Goal: Task Accomplishment & Management: Manage account settings

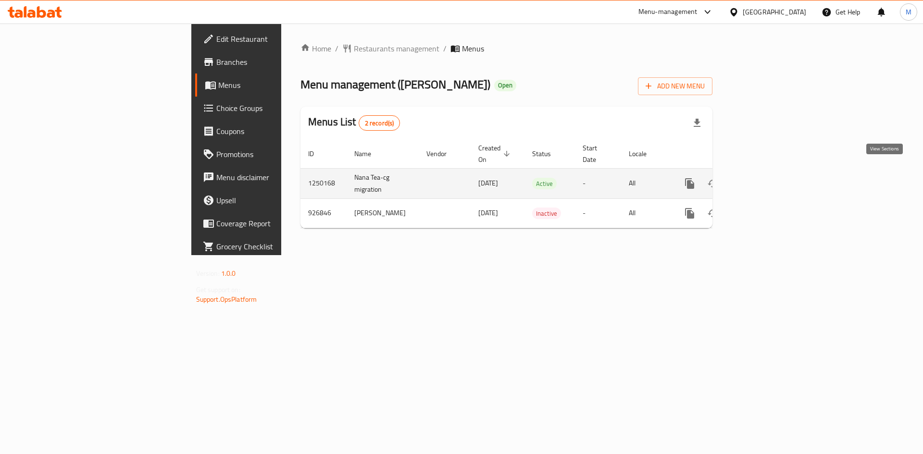
click at [763, 179] on icon "enhanced table" at bounding box center [758, 183] width 9 height 9
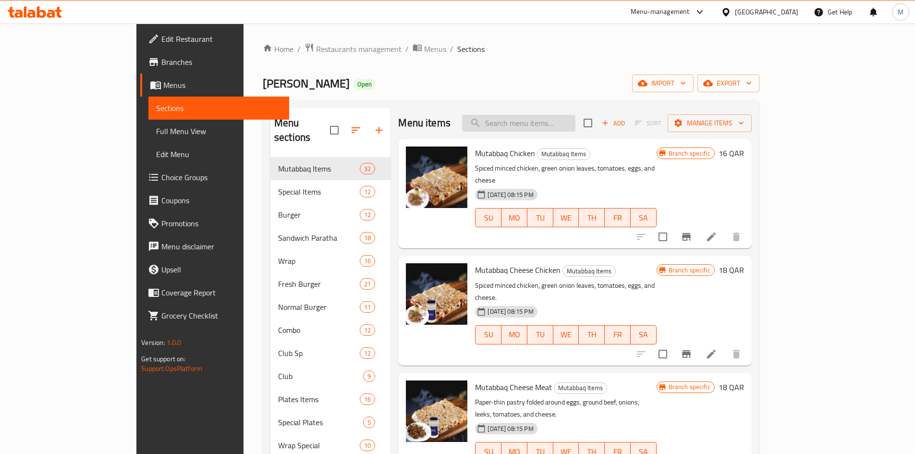
click at [568, 126] on input "search" at bounding box center [518, 123] width 113 height 17
paste input "KITKAT CRUSH"
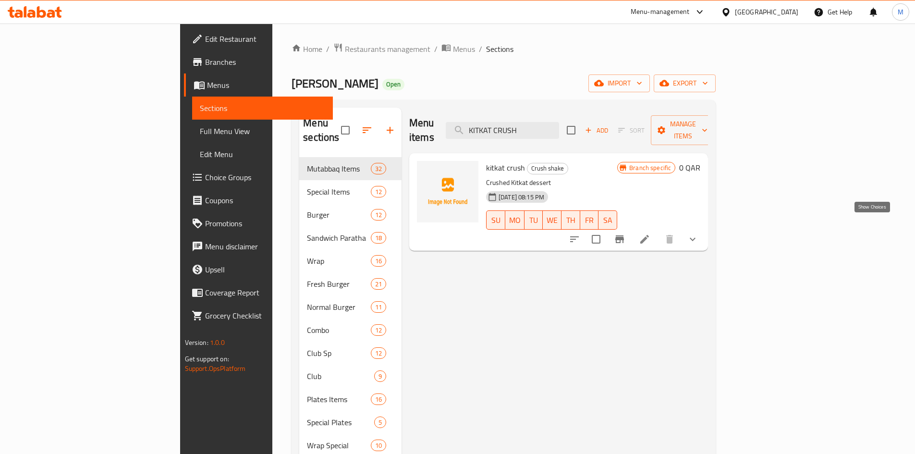
type input "KITKAT CRUSH"
click at [699, 234] on icon "show more" at bounding box center [693, 240] width 12 height 12
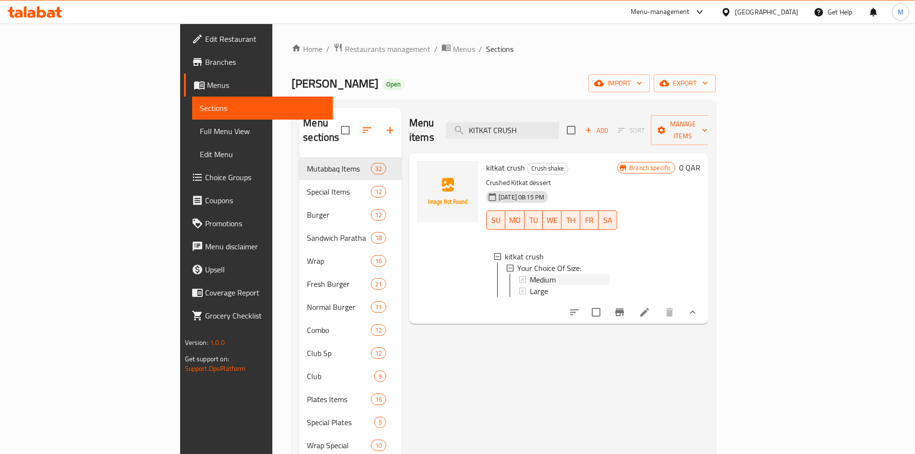
click at [530, 274] on div "Medium" at bounding box center [570, 280] width 80 height 12
click at [530, 285] on span "Large" at bounding box center [539, 291] width 18 height 12
click at [559, 123] on input "KITKAT CRUSH" at bounding box center [502, 130] width 113 height 17
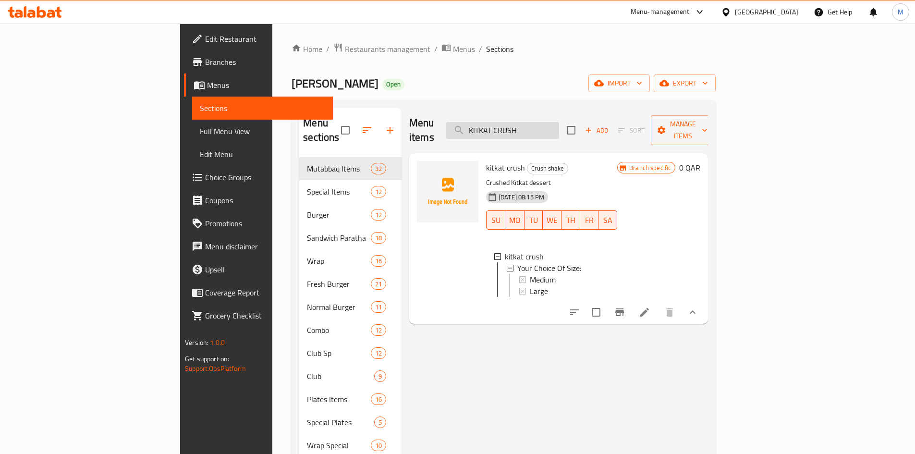
paste input "FALOODA"
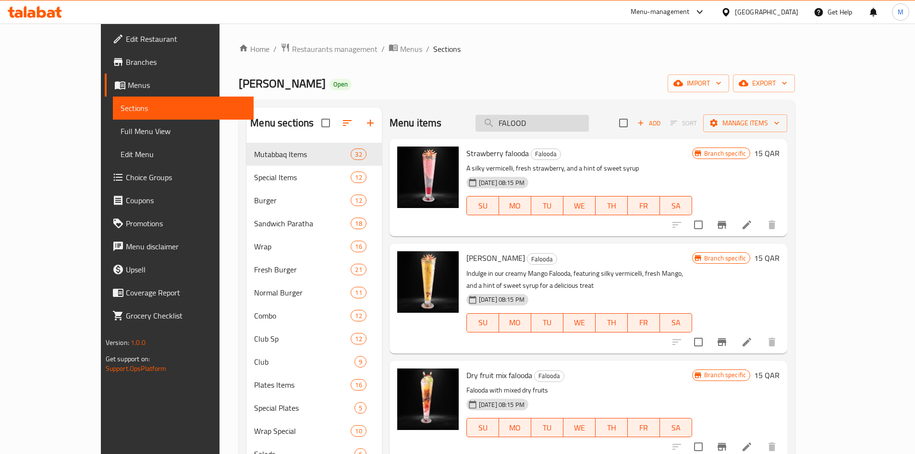
click at [578, 122] on input "FALOOD" at bounding box center [532, 123] width 113 height 17
paste input "KITKAT CRUSH"
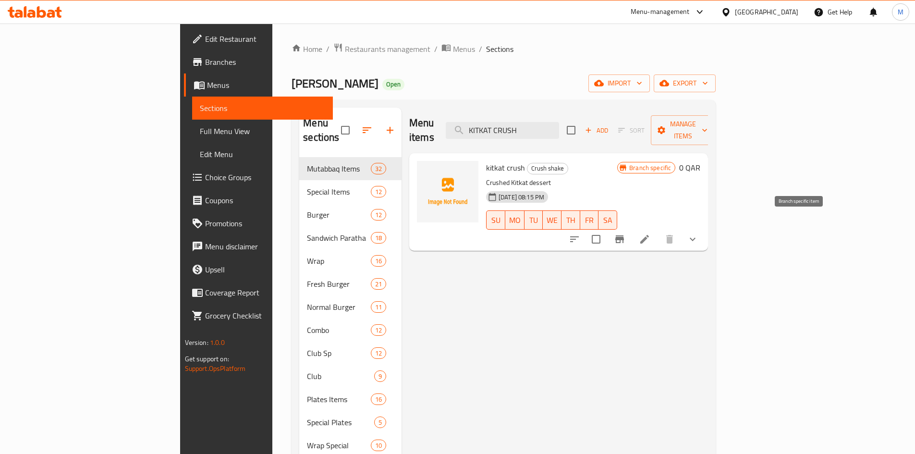
type input "KITKAT CRUSH"
click at [624, 235] on icon "Branch-specific-item" at bounding box center [619, 239] width 9 height 8
click at [704, 228] on button "show more" at bounding box center [692, 239] width 23 height 23
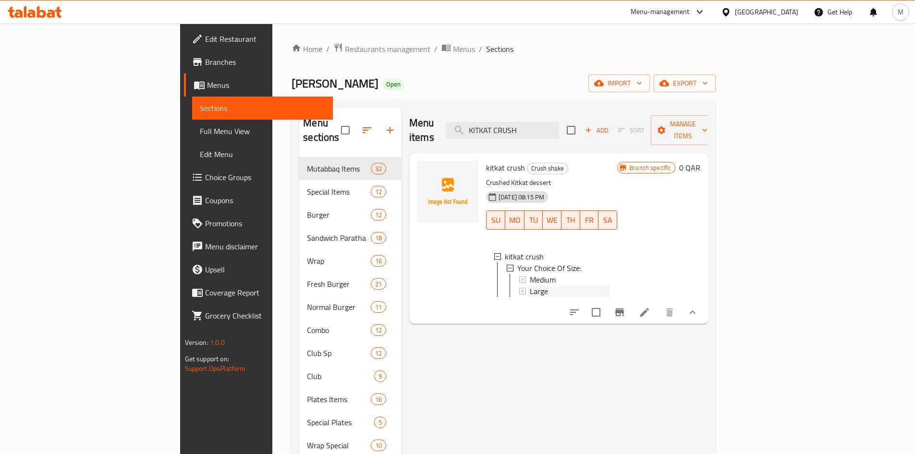
click at [530, 285] on span "Large" at bounding box center [539, 291] width 18 height 12
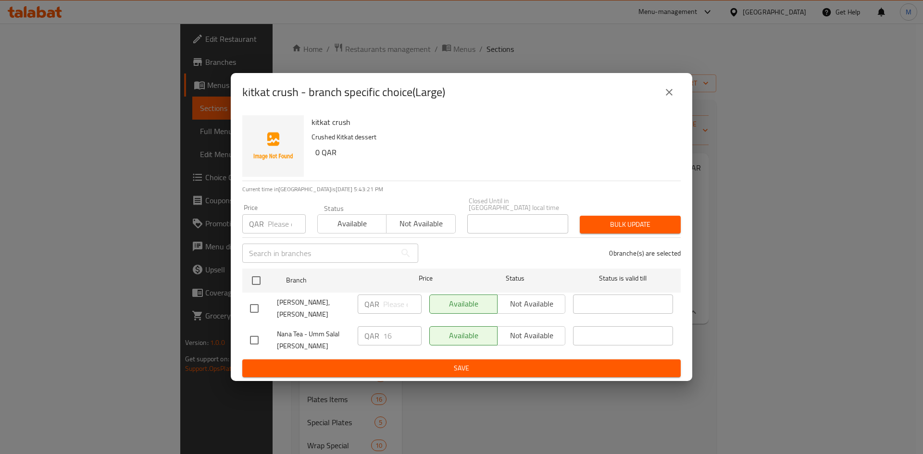
click at [254, 304] on input "checkbox" at bounding box center [254, 308] width 20 height 20
checkbox input "true"
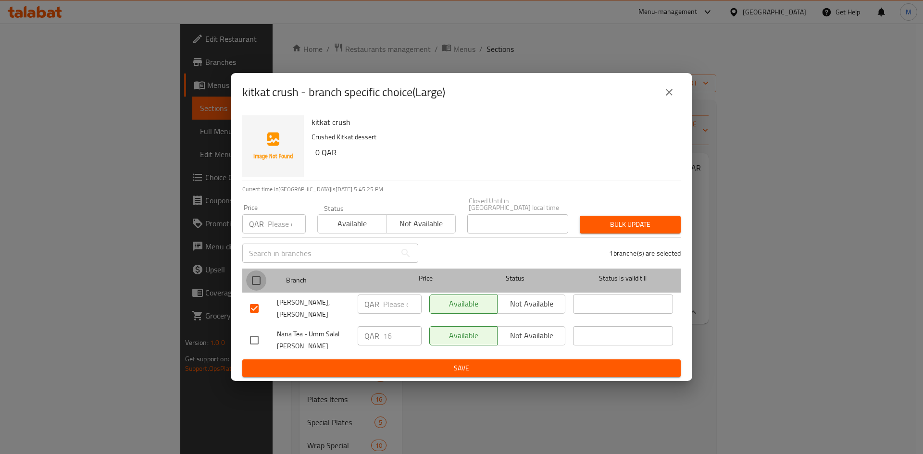
click at [255, 272] on input "checkbox" at bounding box center [256, 281] width 20 height 20
checkbox input "true"
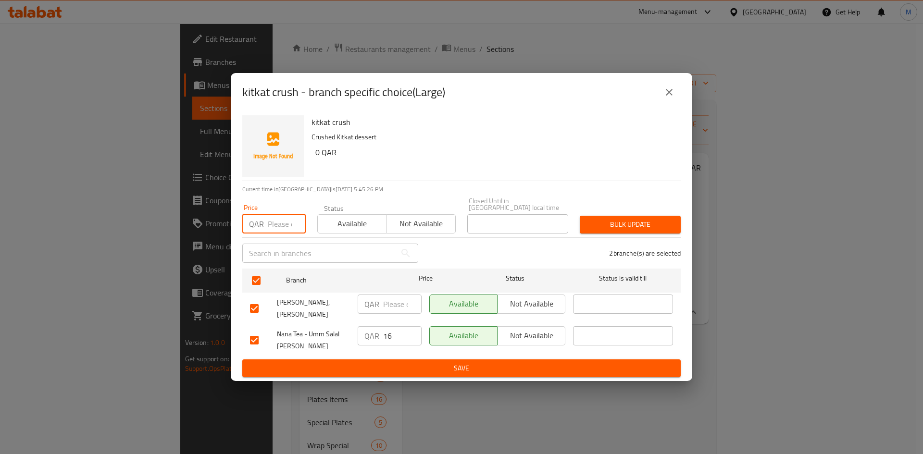
click at [282, 221] on input "number" at bounding box center [287, 223] width 38 height 19
paste input "15"
type input "15"
click at [626, 220] on span "Bulk update" at bounding box center [630, 225] width 86 height 12
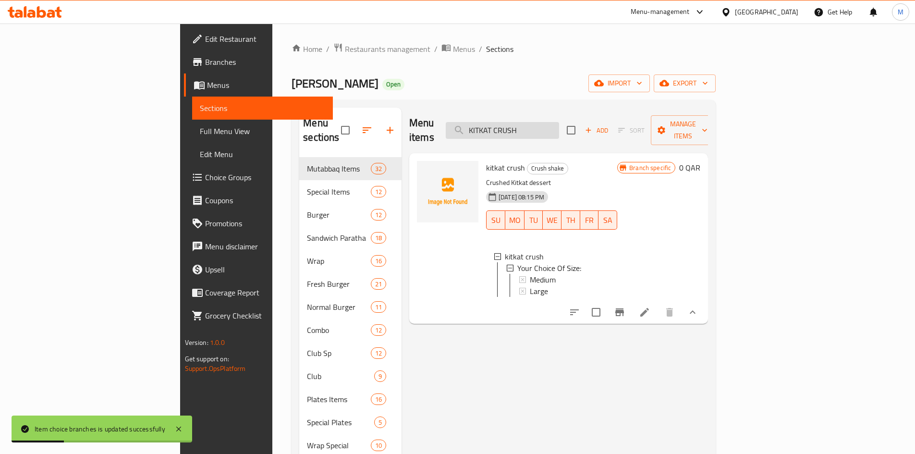
click at [554, 123] on input "KITKAT CRUSH" at bounding box center [502, 130] width 113 height 17
paste input "NDER"
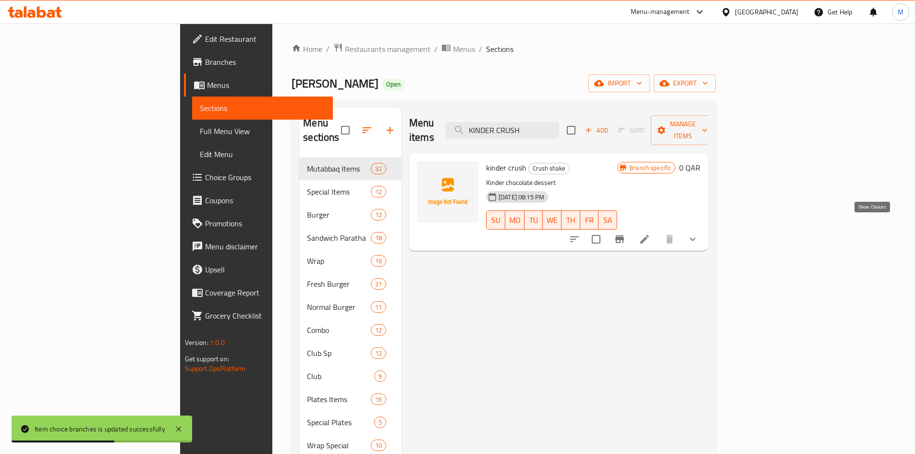
type input "KINDER CRUSH"
click at [699, 234] on icon "show more" at bounding box center [693, 240] width 12 height 12
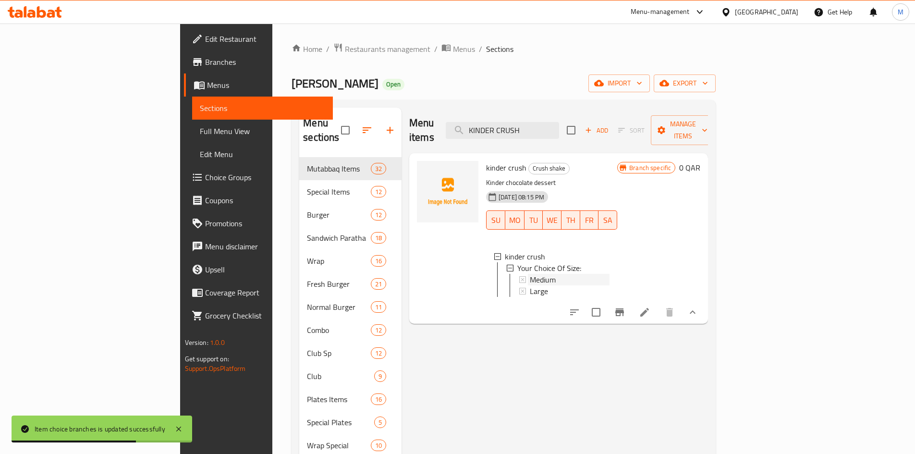
click at [530, 274] on span "Medium" at bounding box center [543, 280] width 26 height 12
click at [530, 285] on div "Large" at bounding box center [570, 291] width 80 height 12
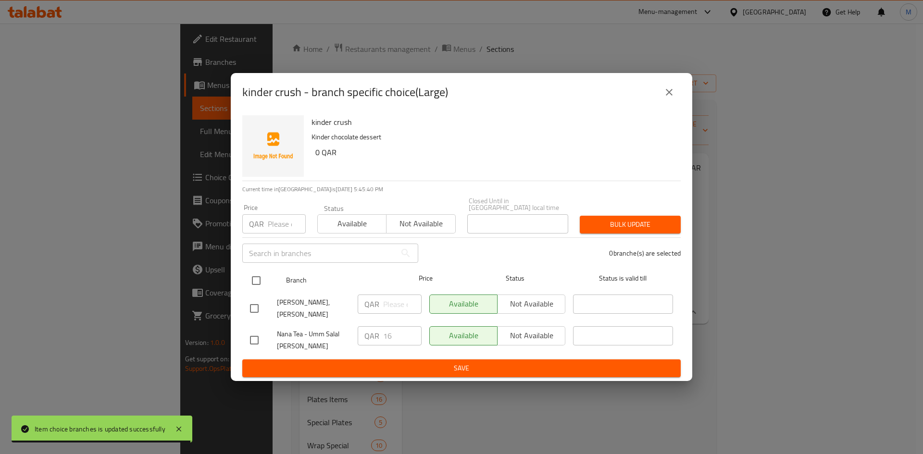
click at [258, 283] on input "checkbox" at bounding box center [256, 281] width 20 height 20
checkbox input "true"
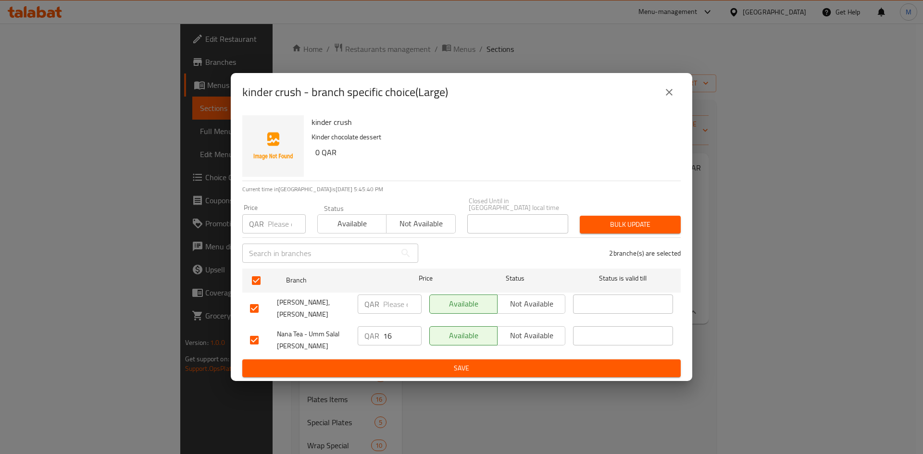
click at [278, 232] on div "Price QAR Price" at bounding box center [273, 218] width 75 height 41
click at [279, 228] on input "number" at bounding box center [287, 223] width 38 height 19
type input "15"
click at [615, 228] on span "Bulk update" at bounding box center [630, 225] width 86 height 12
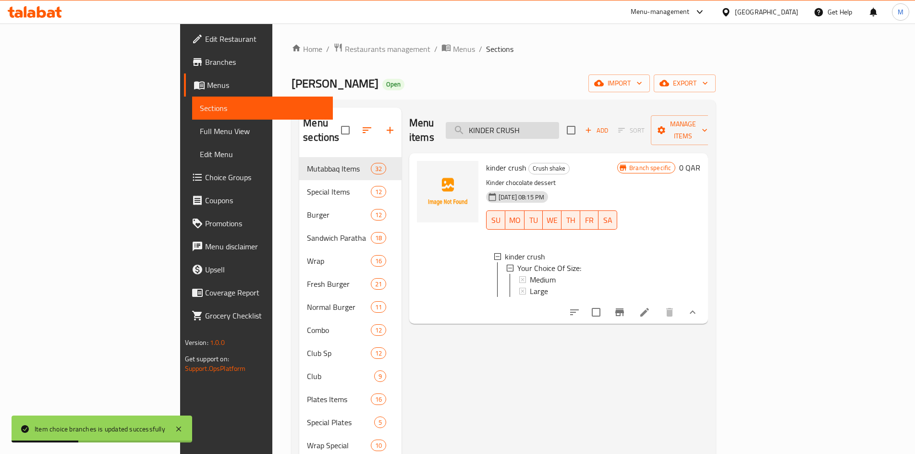
click at [559, 122] on input "KINDER CRUSH" at bounding box center [502, 130] width 113 height 17
paste input "FERRERO"
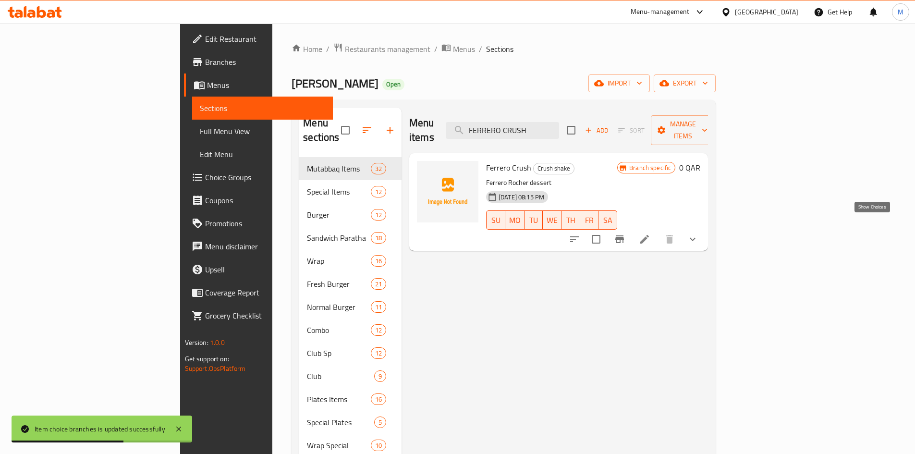
type input "FERRERO CRUSH"
drag, startPoint x: 870, startPoint y: 225, endPoint x: 849, endPoint y: 232, distance: 22.2
click at [699, 234] on icon "show more" at bounding box center [693, 240] width 12 height 12
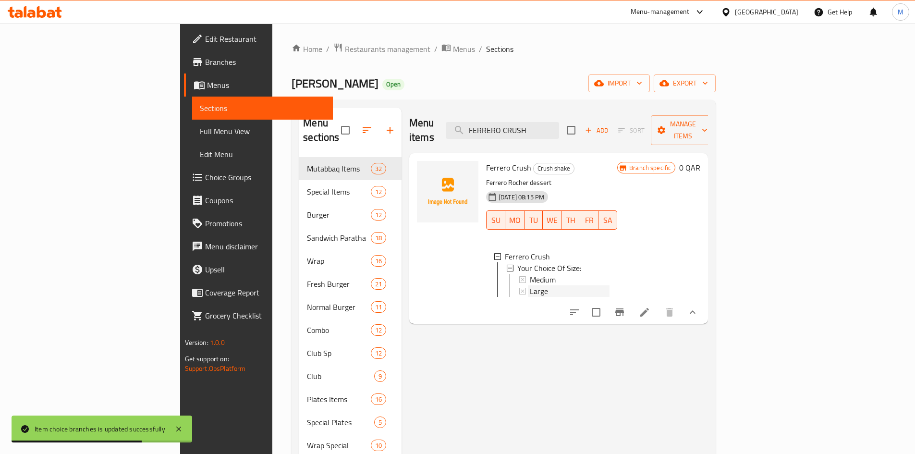
click at [530, 285] on div "Large" at bounding box center [570, 291] width 80 height 12
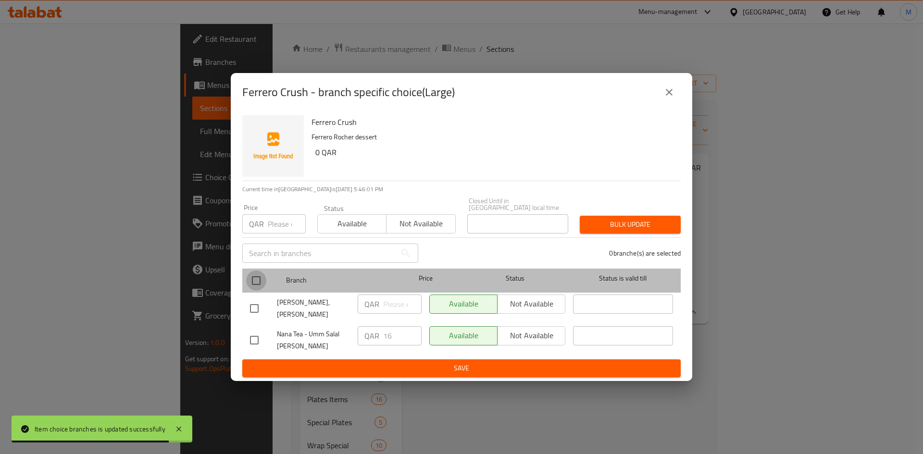
click at [260, 281] on input "checkbox" at bounding box center [256, 281] width 20 height 20
checkbox input "true"
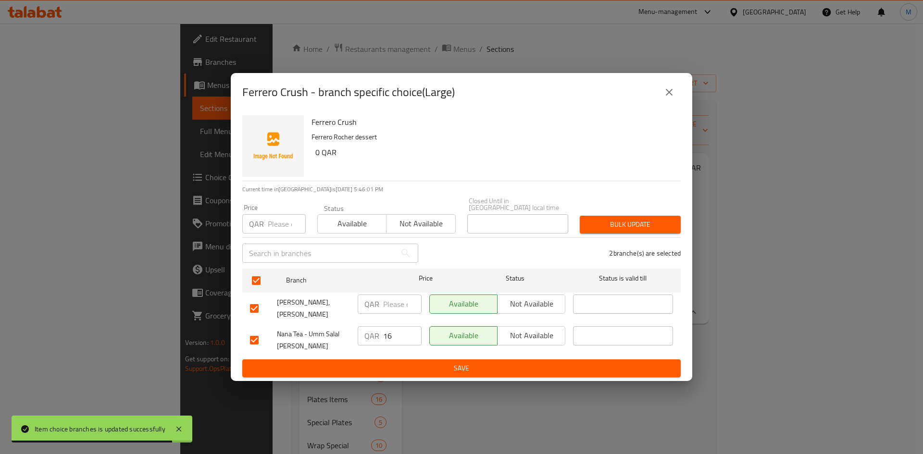
click at [275, 227] on input "number" at bounding box center [287, 223] width 38 height 19
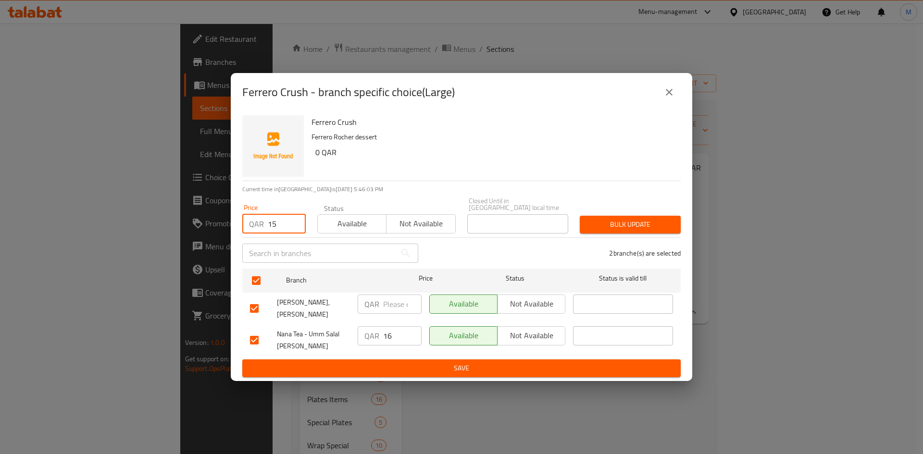
type input "15"
click at [621, 221] on span "Bulk update" at bounding box center [630, 225] width 86 height 12
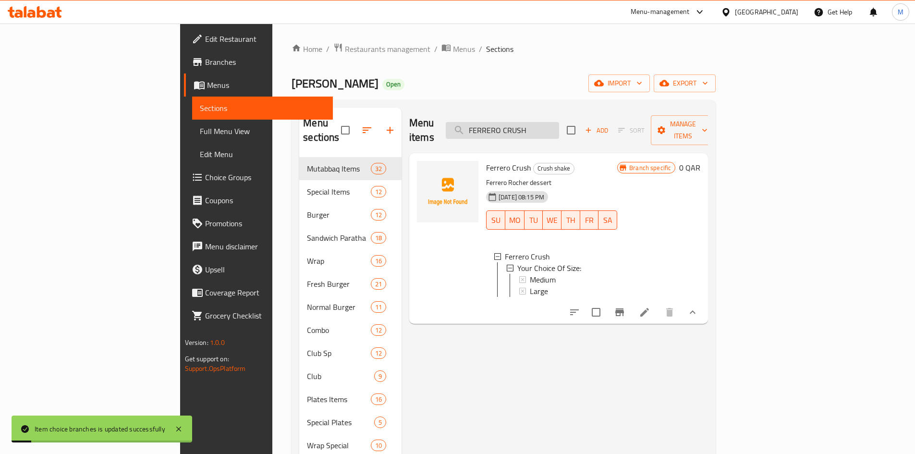
click at [556, 122] on input "FERRERO CRUSH" at bounding box center [502, 130] width 113 height 17
paste input "GALAXY"
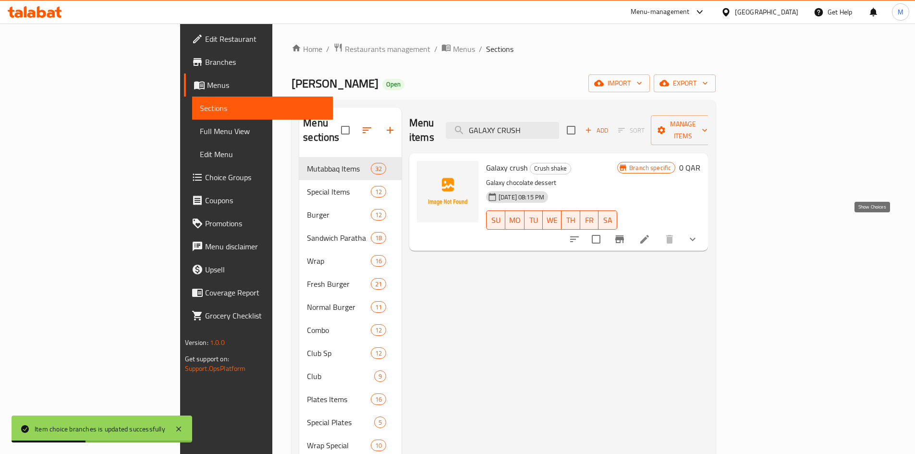
type input "GALAXY CRUSH"
click at [696, 238] on icon "show more" at bounding box center [693, 239] width 6 height 3
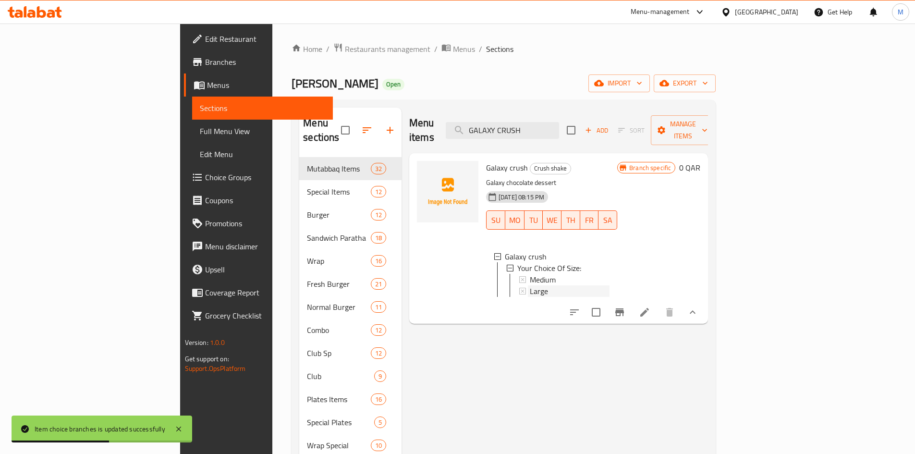
click at [530, 285] on div "Large" at bounding box center [570, 291] width 80 height 12
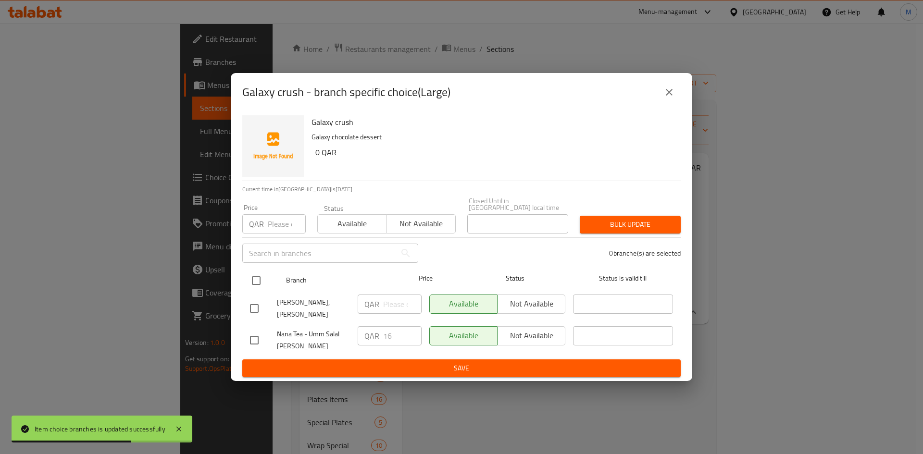
click at [259, 279] on input "checkbox" at bounding box center [256, 281] width 20 height 20
checkbox input "true"
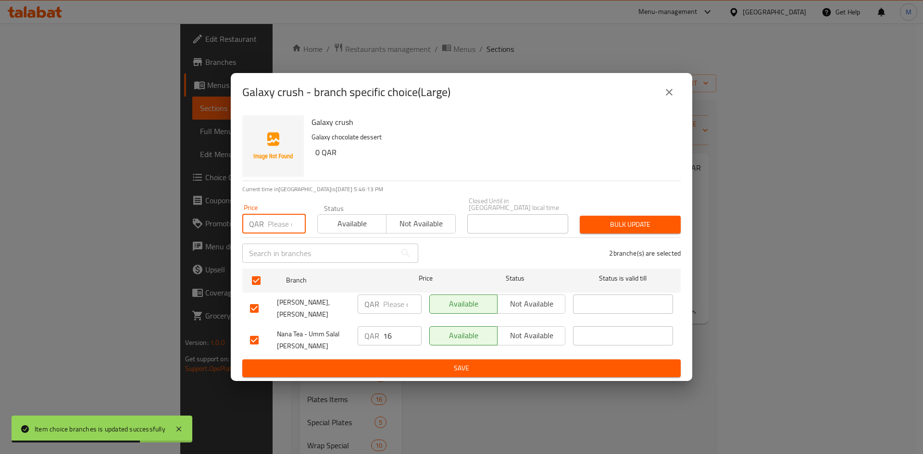
click at [286, 225] on input "number" at bounding box center [287, 223] width 38 height 19
type input "15"
click at [608, 230] on span "Bulk update" at bounding box center [630, 225] width 86 height 12
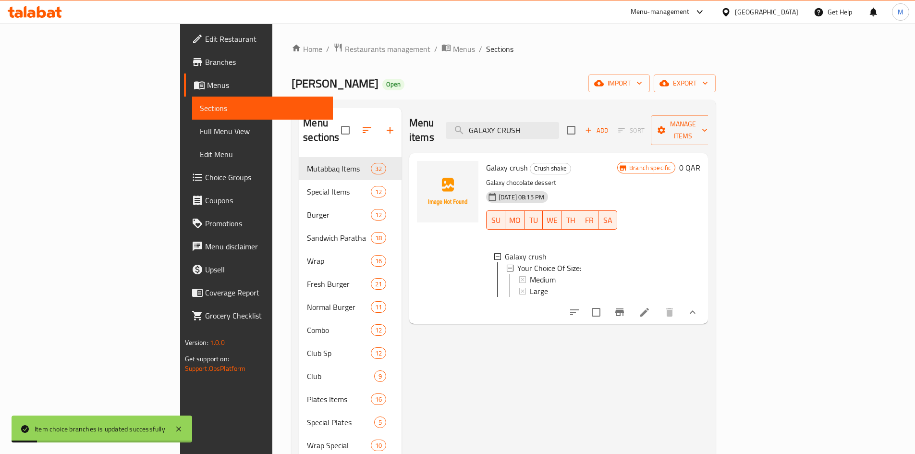
click at [584, 113] on div "Menu items GALAXY CRUSH Add Sort Manage items" at bounding box center [558, 131] width 299 height 46
click at [585, 113] on div "Menu items GALAXY CRUSH Add Sort Manage items" at bounding box center [558, 131] width 299 height 46
click at [559, 122] on input "GALAXY CRUSH" at bounding box center [502, 130] width 113 height 17
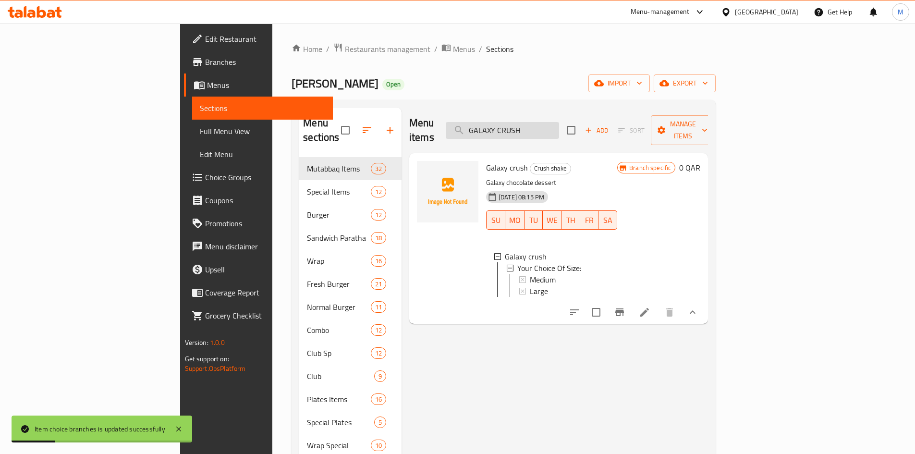
paste input "NUTELLA"
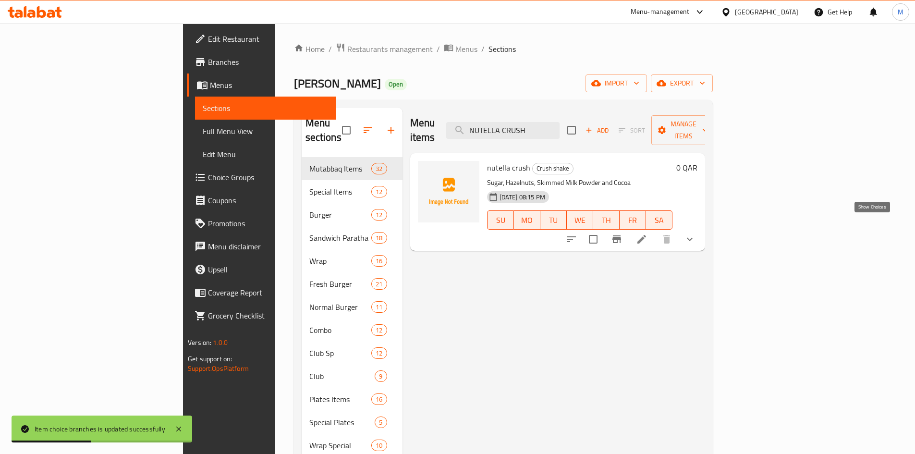
type input "NUTELLA CRUSH"
click at [693, 238] on icon "show more" at bounding box center [690, 239] width 6 height 3
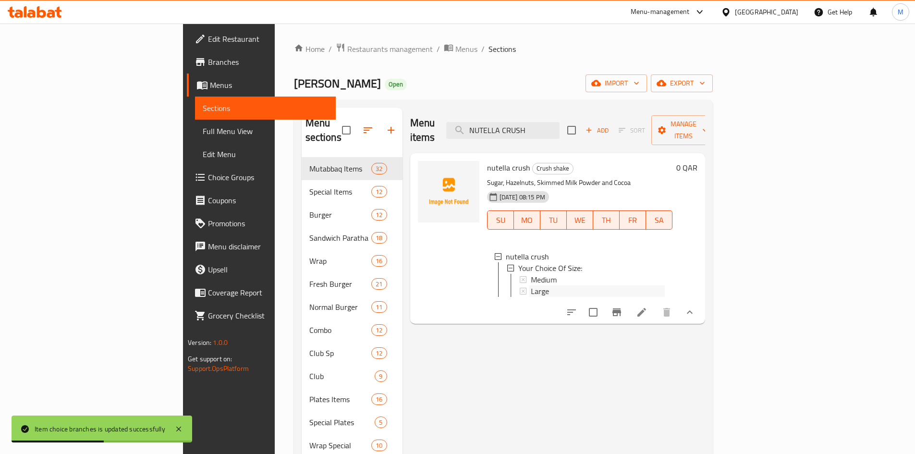
click at [531, 285] on span "Large" at bounding box center [540, 291] width 18 height 12
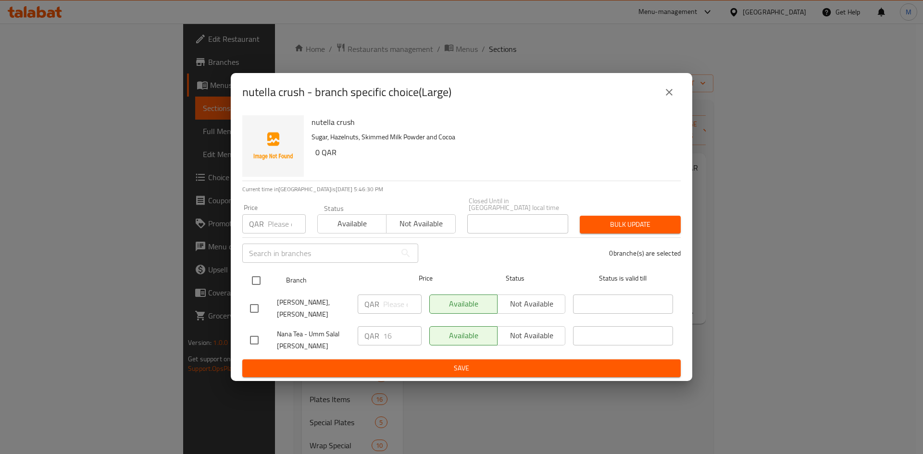
click at [258, 279] on input "checkbox" at bounding box center [256, 281] width 20 height 20
checkbox input "true"
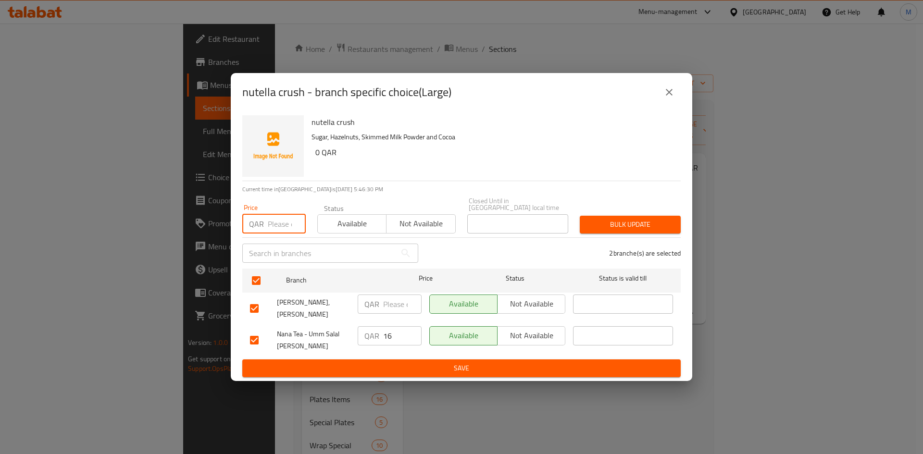
click at [269, 230] on input "number" at bounding box center [287, 223] width 38 height 19
type input "15"
click at [666, 225] on span "Bulk update" at bounding box center [630, 225] width 86 height 12
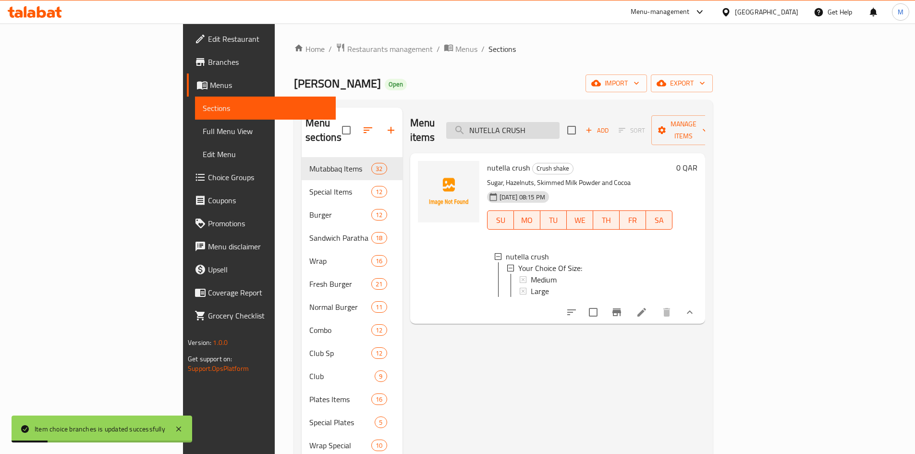
click at [560, 125] on input "NUTELLA CRUSH" at bounding box center [502, 130] width 113 height 17
paste input "SNICKERS"
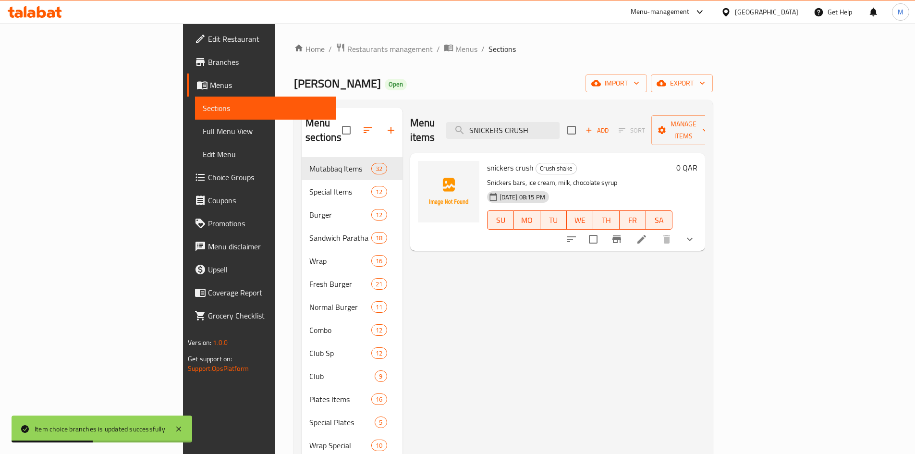
type input "SNICKERS CRUSH"
click at [696, 234] on icon "show more" at bounding box center [690, 240] width 12 height 12
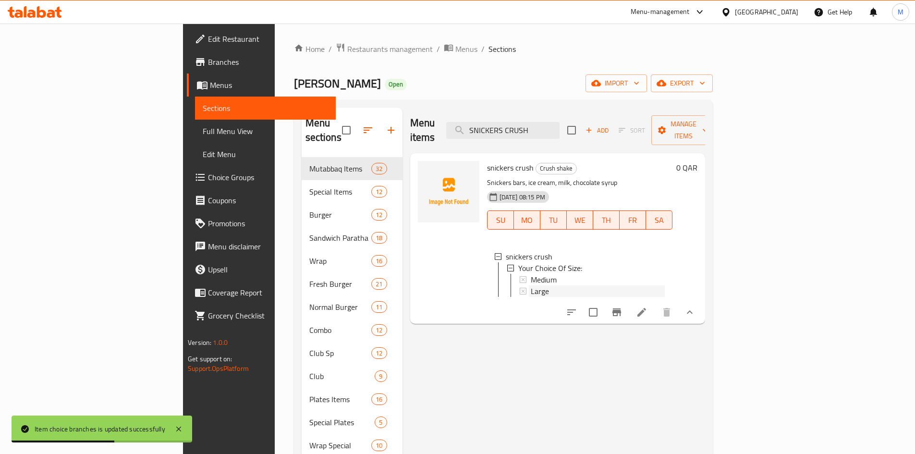
click at [531, 285] on div "Large" at bounding box center [598, 291] width 134 height 12
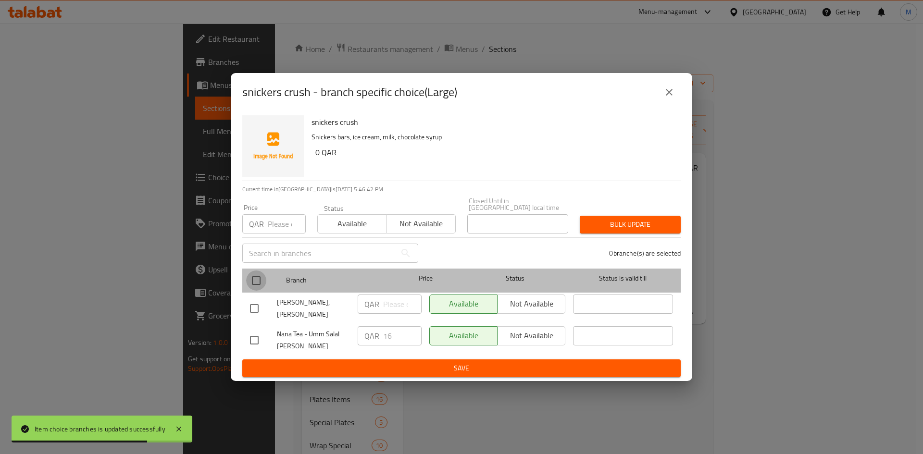
click at [256, 280] on input "checkbox" at bounding box center [256, 281] width 20 height 20
checkbox input "true"
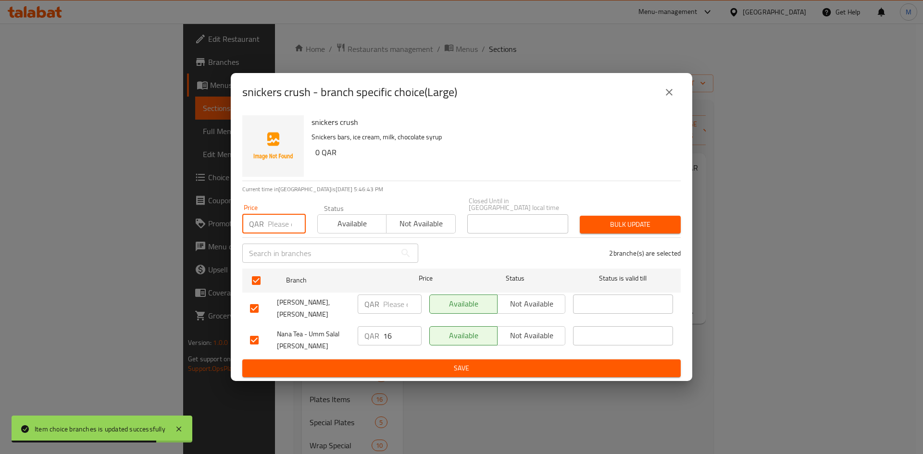
click at [282, 219] on input "number" at bounding box center [287, 223] width 38 height 19
type input "15"
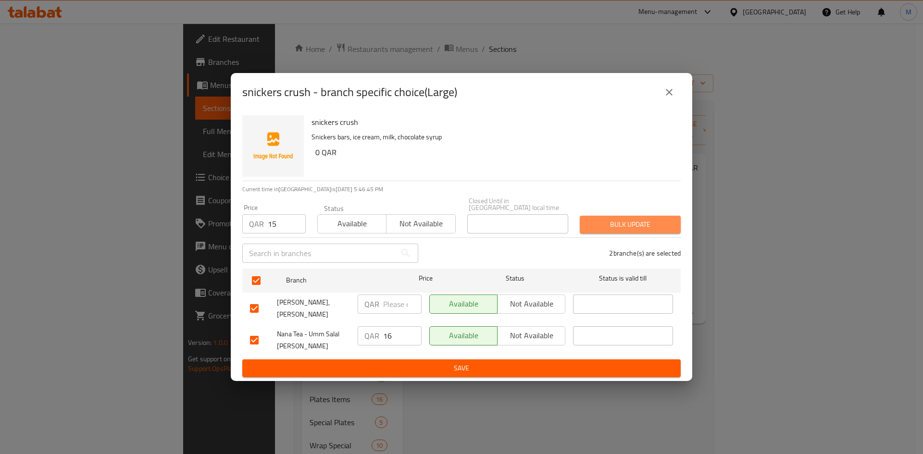
drag, startPoint x: 604, startPoint y: 228, endPoint x: 365, endPoint y: 53, distance: 296.7
click at [603, 228] on span "Bulk update" at bounding box center [630, 225] width 86 height 12
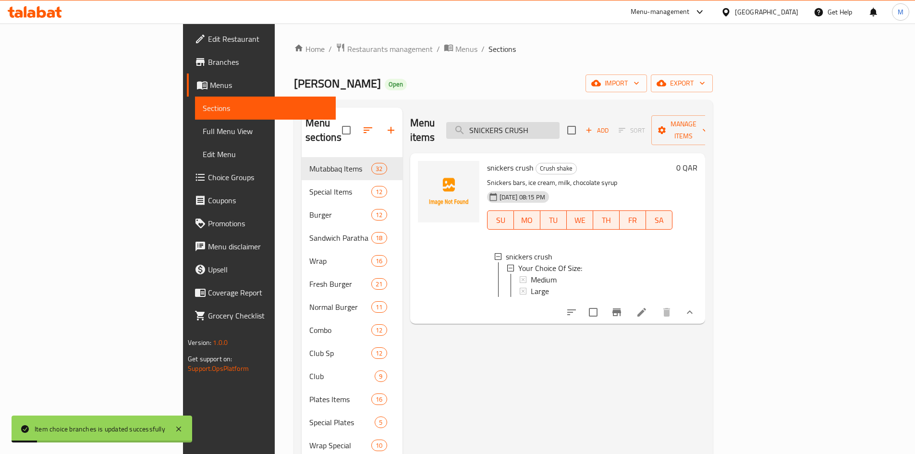
click at [560, 124] on input "SNICKERS CRUSH" at bounding box center [502, 130] width 113 height 17
paste input "LOTU"
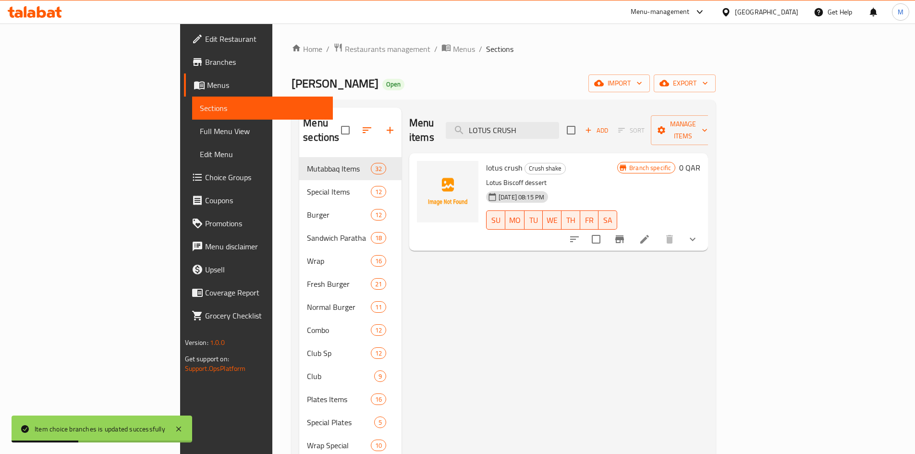
type input "LOTUS CRUSH"
click at [699, 234] on icon "show more" at bounding box center [693, 240] width 12 height 12
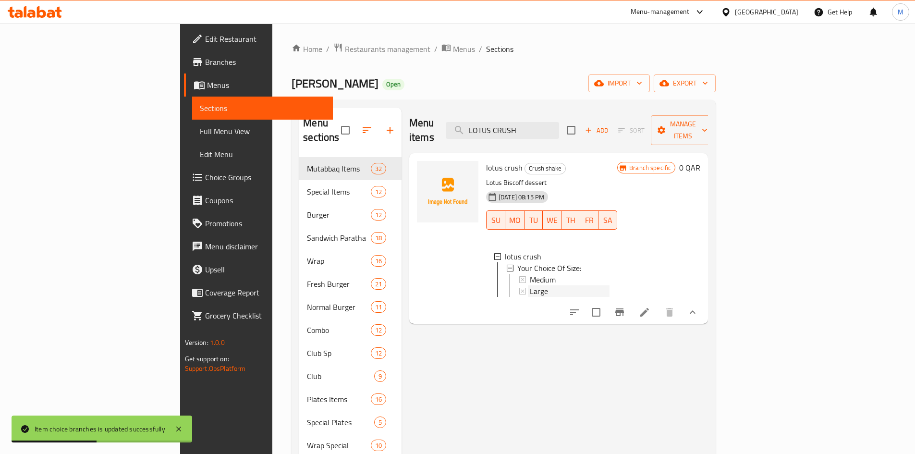
click at [530, 285] on div "Large" at bounding box center [570, 291] width 80 height 12
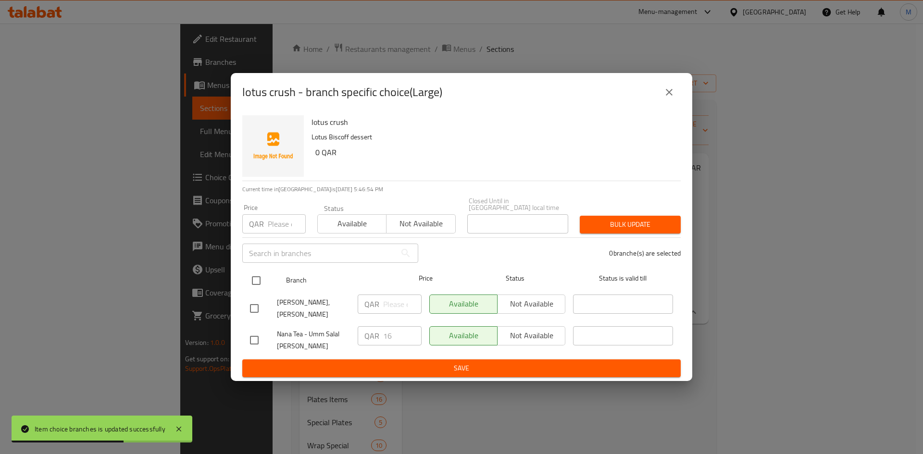
click at [252, 283] on input "checkbox" at bounding box center [256, 281] width 20 height 20
checkbox input "true"
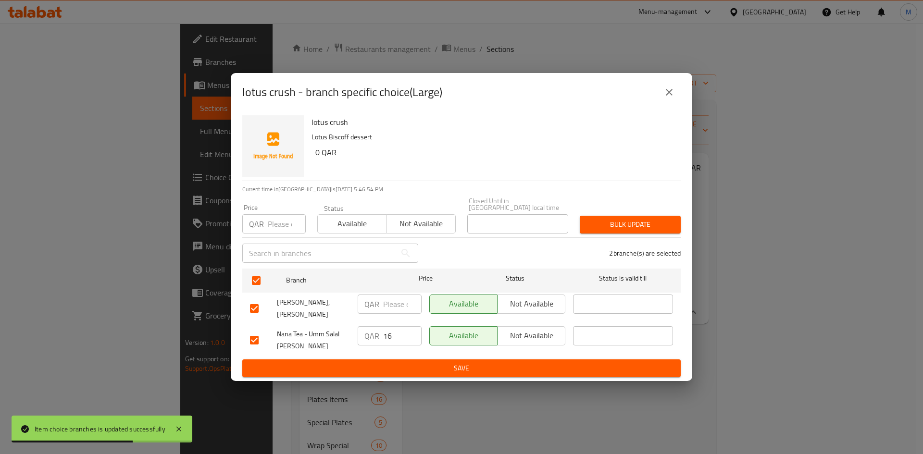
click at [270, 223] on input "number" at bounding box center [287, 223] width 38 height 19
type input "15"
click at [618, 229] on span "Bulk update" at bounding box center [630, 225] width 86 height 12
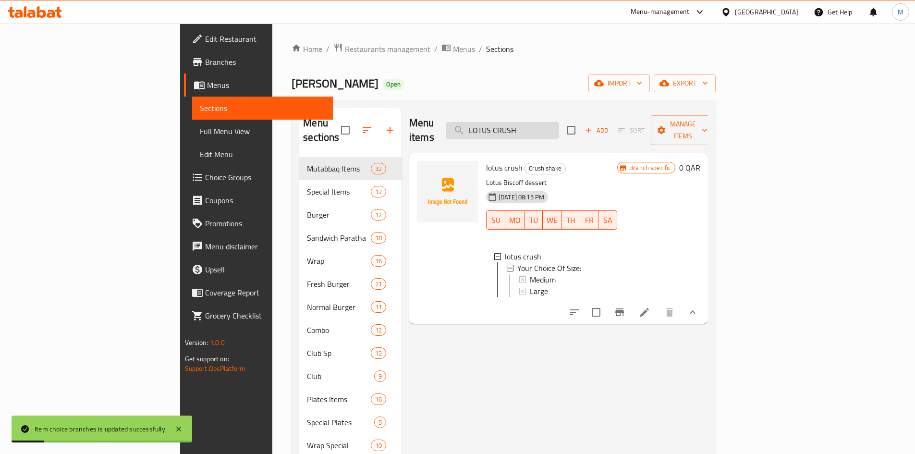
click at [559, 124] on input "LOTUS CRUSH" at bounding box center [502, 130] width 113 height 17
paste input "MAR"
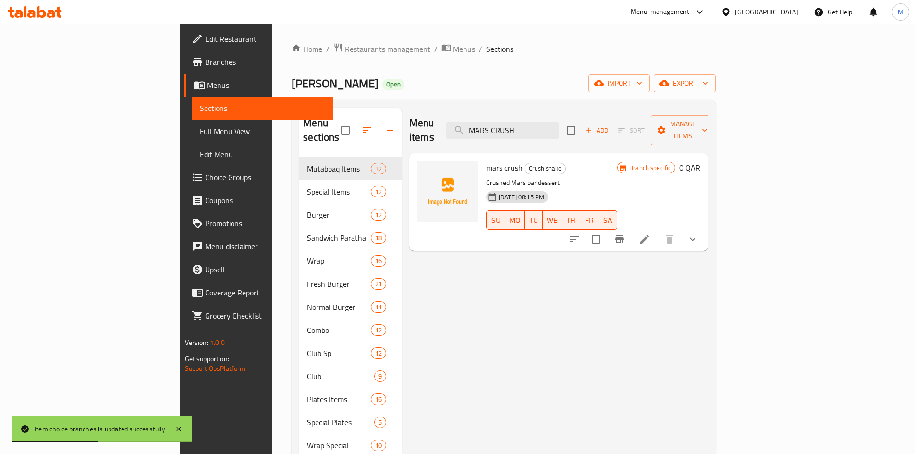
type input "MARS CRUSH"
click at [699, 234] on icon "show more" at bounding box center [693, 240] width 12 height 12
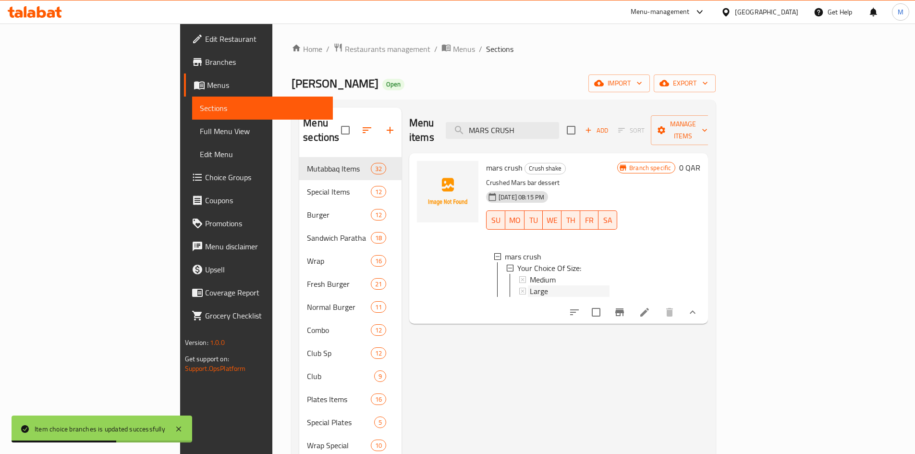
click at [530, 285] on span "Large" at bounding box center [539, 291] width 18 height 12
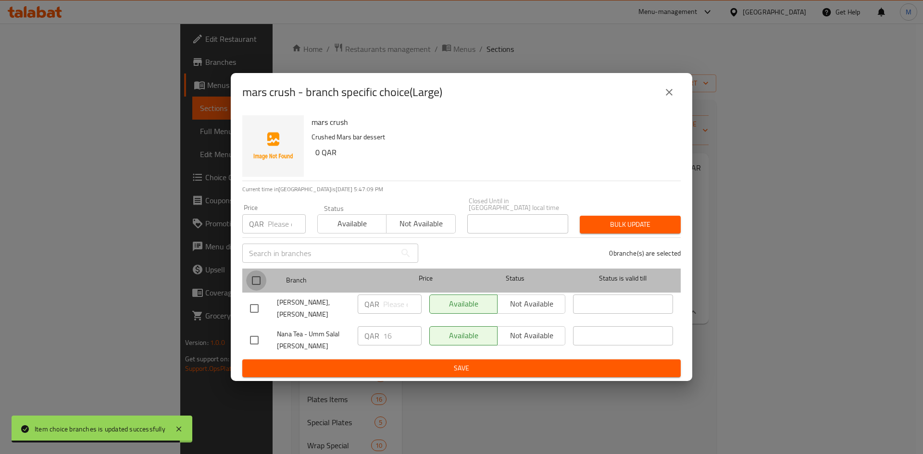
click at [254, 278] on input "checkbox" at bounding box center [256, 281] width 20 height 20
checkbox input "true"
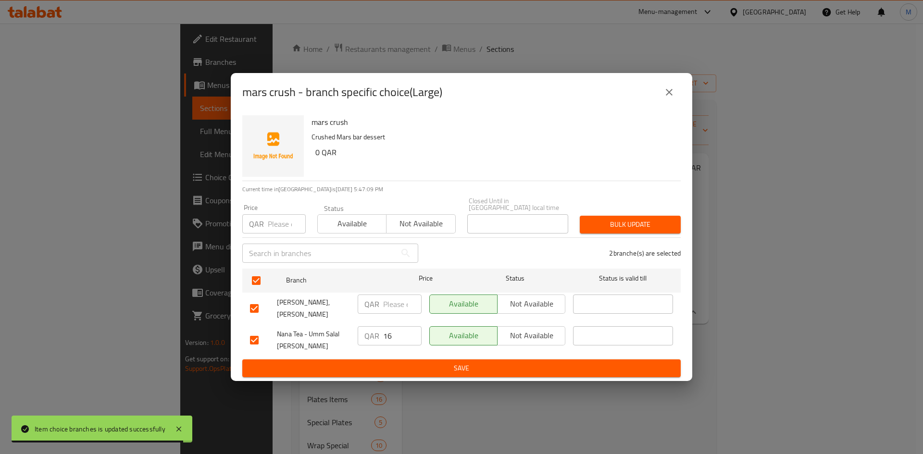
click at [271, 230] on input "number" at bounding box center [287, 223] width 38 height 19
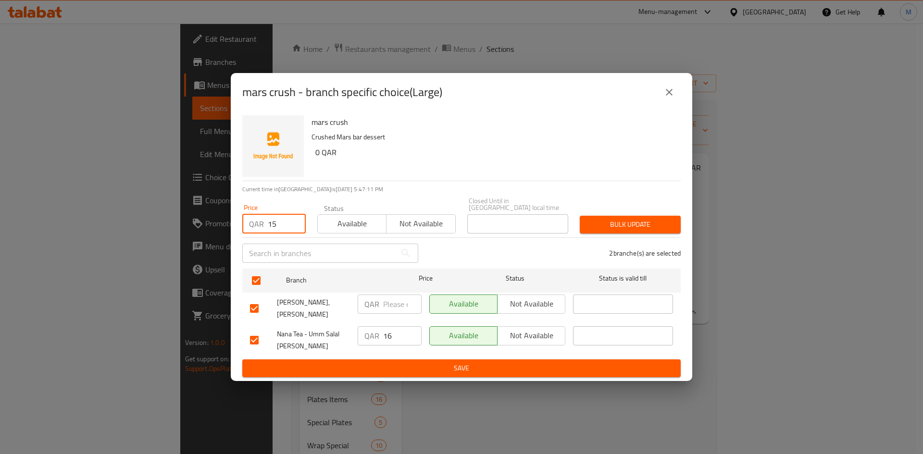
type input "15"
click at [661, 212] on div "Bulk update" at bounding box center [630, 224] width 112 height 29
click at [661, 218] on button "Bulk update" at bounding box center [629, 225] width 101 height 18
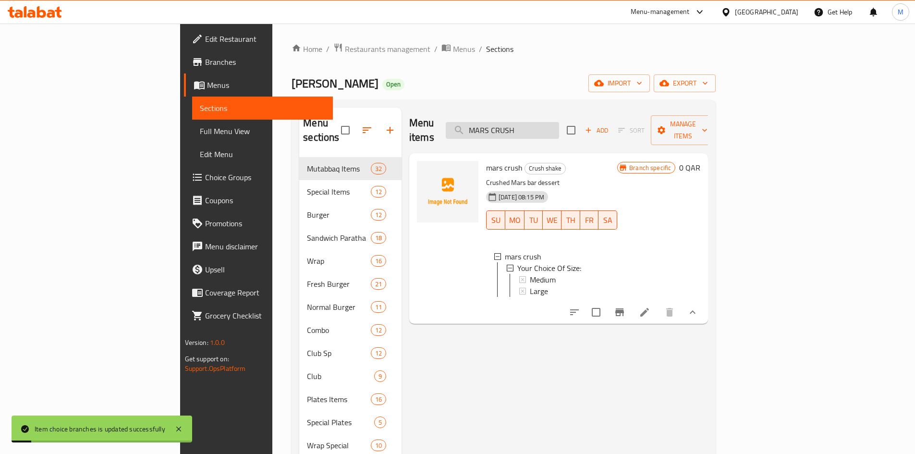
click at [559, 122] on input "MARS CRUSH" at bounding box center [502, 130] width 113 height 17
paste input "OREO"
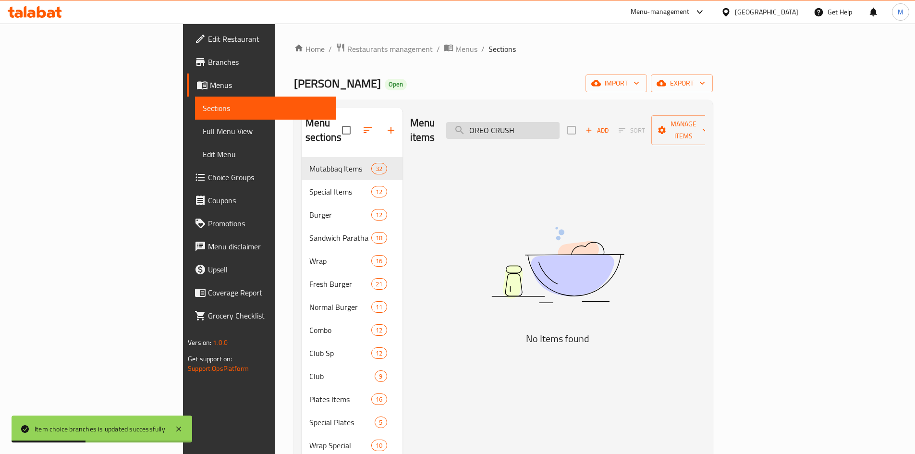
click at [560, 123] on input "OREO CRUSH" at bounding box center [502, 130] width 113 height 17
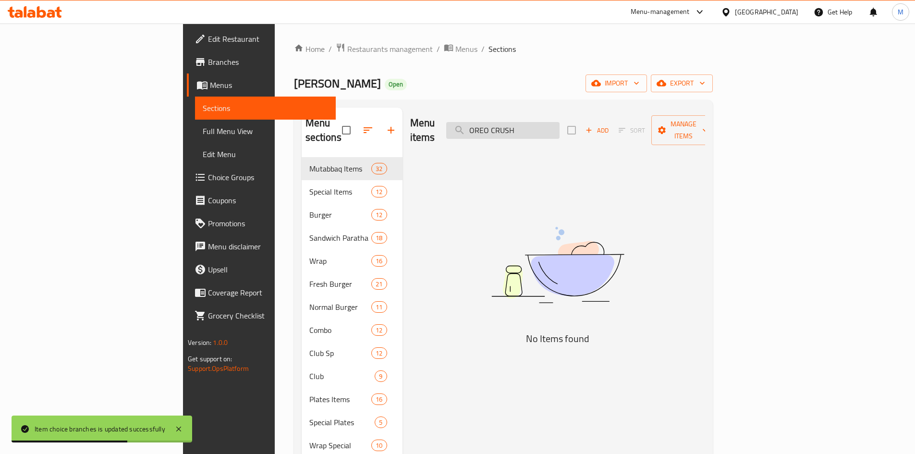
click at [560, 123] on input "OREO CRUSH" at bounding box center [502, 130] width 113 height 17
paste input "search"
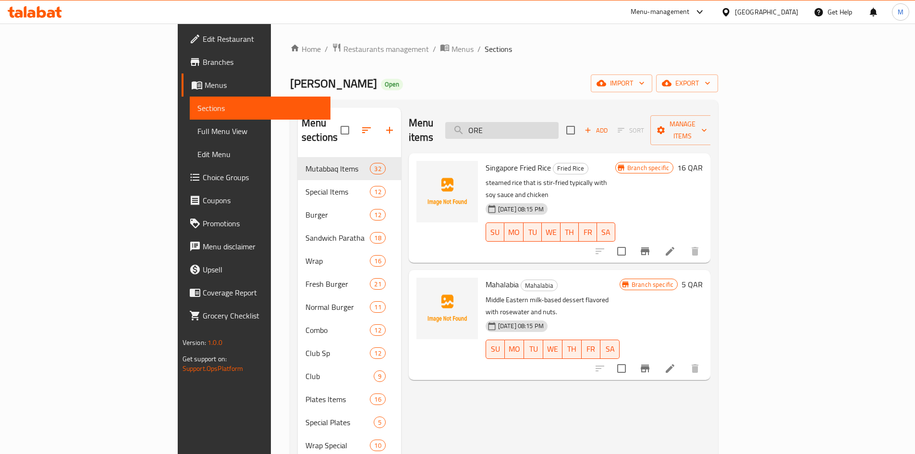
type input "OR"
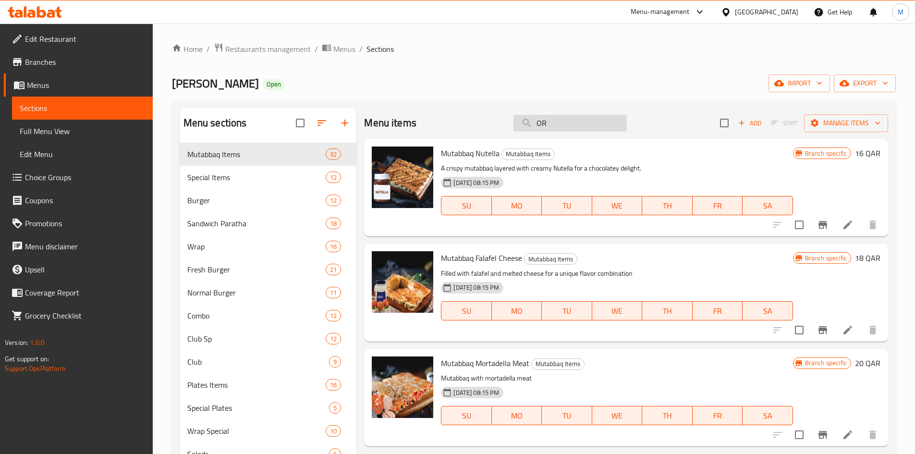
click at [581, 123] on input "OR" at bounding box center [570, 123] width 113 height 17
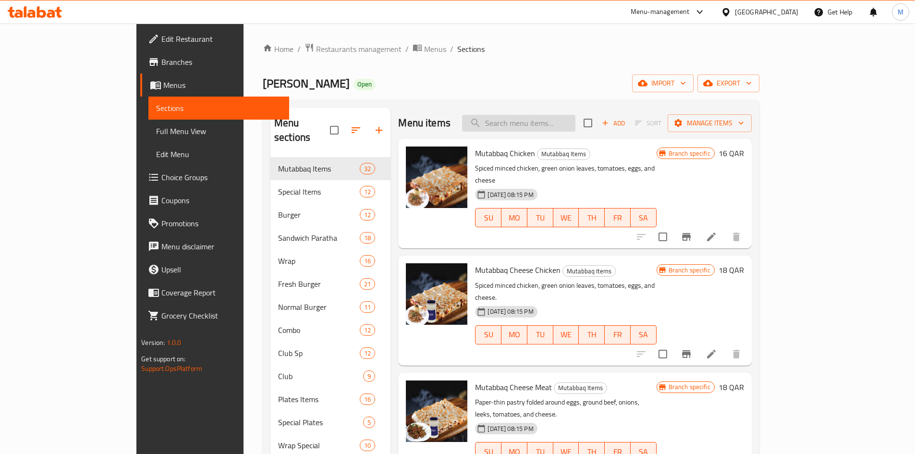
paste input "OREO CRUSH"
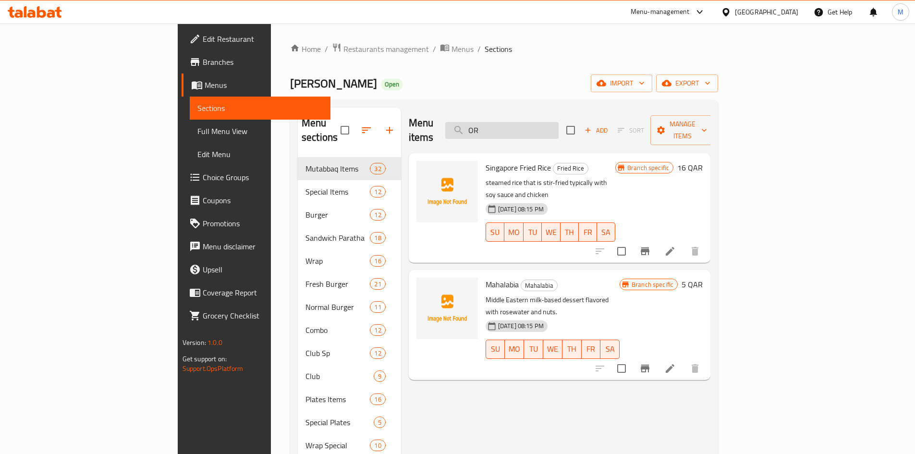
type input "O"
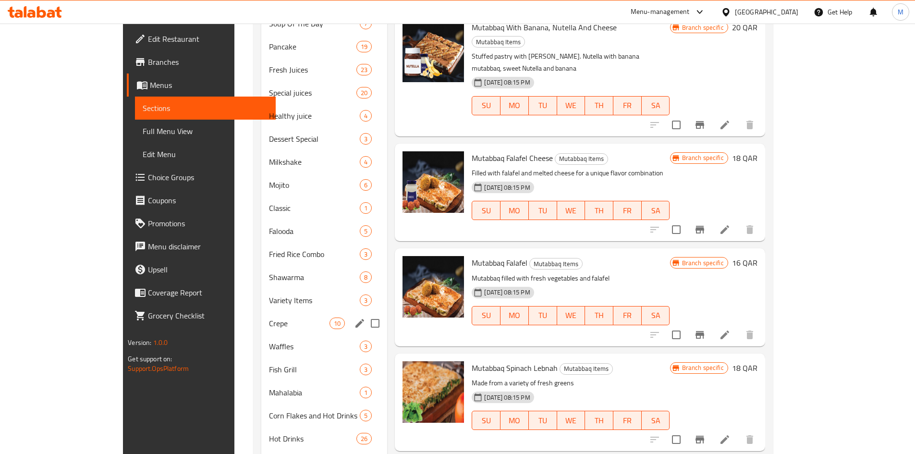
scroll to position [721, 0]
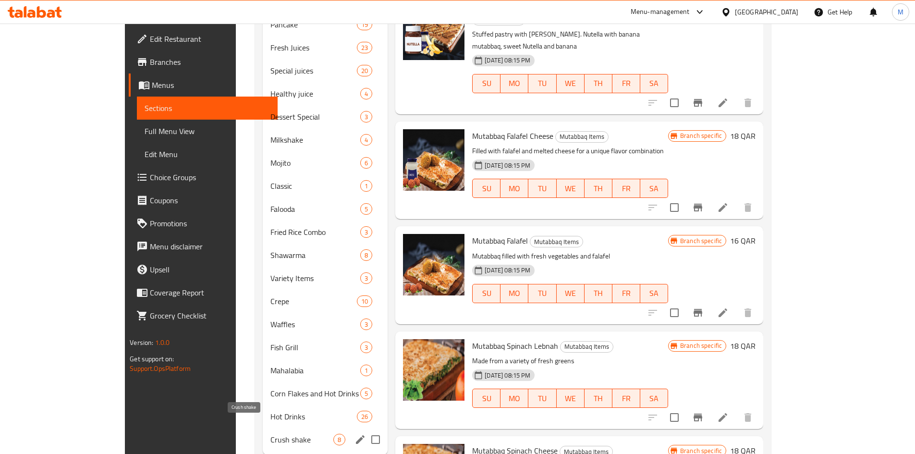
click at [271, 434] on span "Crush shake" at bounding box center [302, 440] width 63 height 12
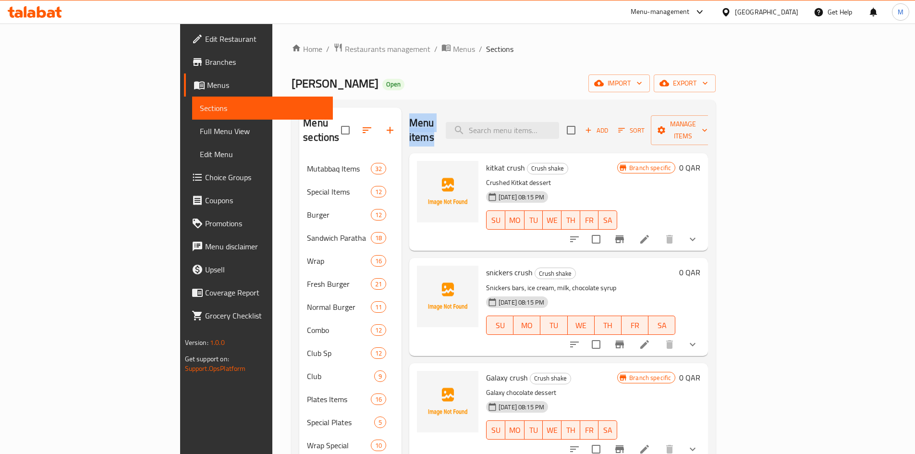
drag, startPoint x: 367, startPoint y: 123, endPoint x: 420, endPoint y: 119, distance: 53.5
click at [420, 119] on div "Menu items Add Sort Manage items" at bounding box center [558, 131] width 299 height 46
drag, startPoint x: 363, startPoint y: 126, endPoint x: 427, endPoint y: 121, distance: 64.6
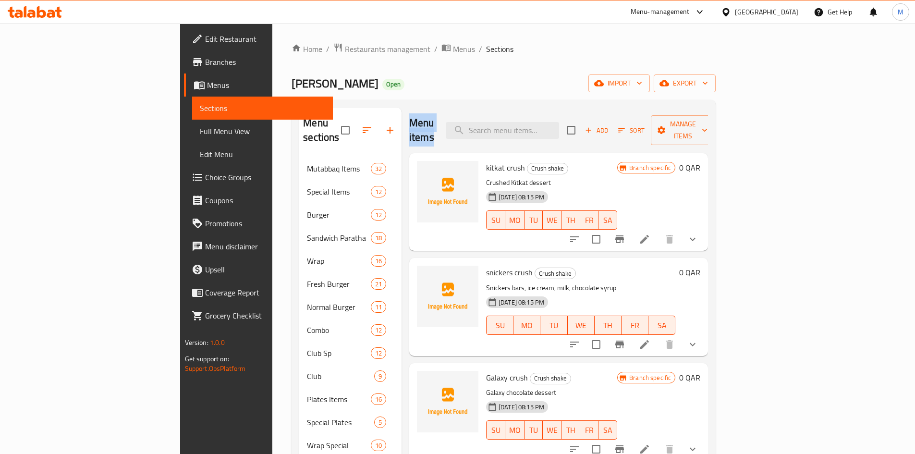
click at [427, 121] on div "Menu items Add Sort Manage items" at bounding box center [558, 131] width 299 height 46
click at [610, 127] on span "Add" at bounding box center [597, 130] width 26 height 11
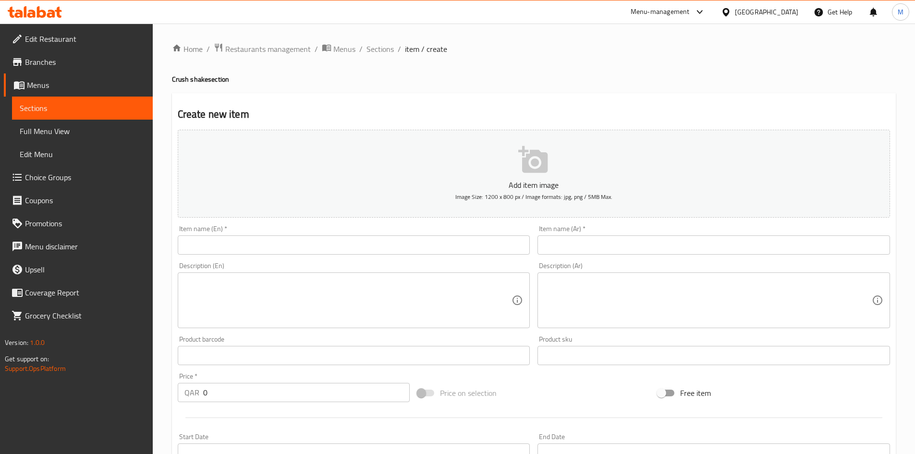
click at [332, 242] on input "text" at bounding box center [354, 244] width 353 height 19
paste input "OREO CRUSH"
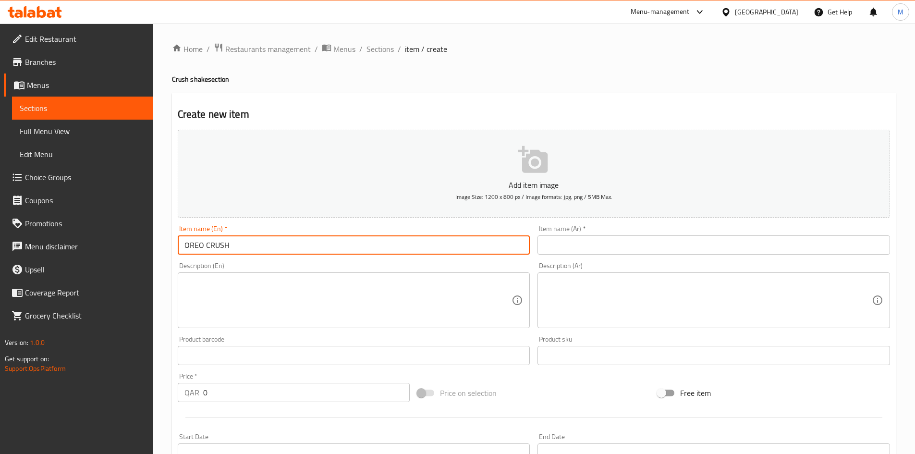
click at [250, 246] on input "OREO CRUSH" at bounding box center [354, 244] width 353 height 19
click at [251, 243] on input "Oreo Crush" at bounding box center [354, 244] width 353 height 19
type input "Oreo Crush"
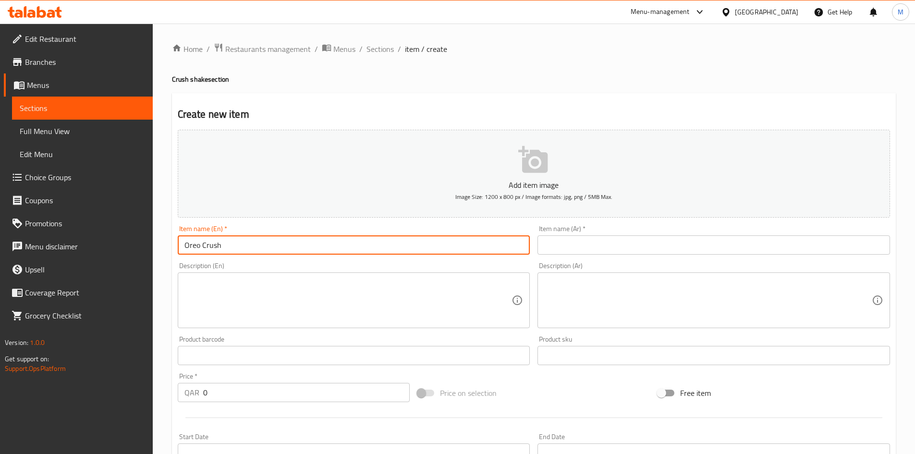
click at [567, 247] on input "text" at bounding box center [714, 244] width 353 height 19
paste input "[PERSON_NAME]"
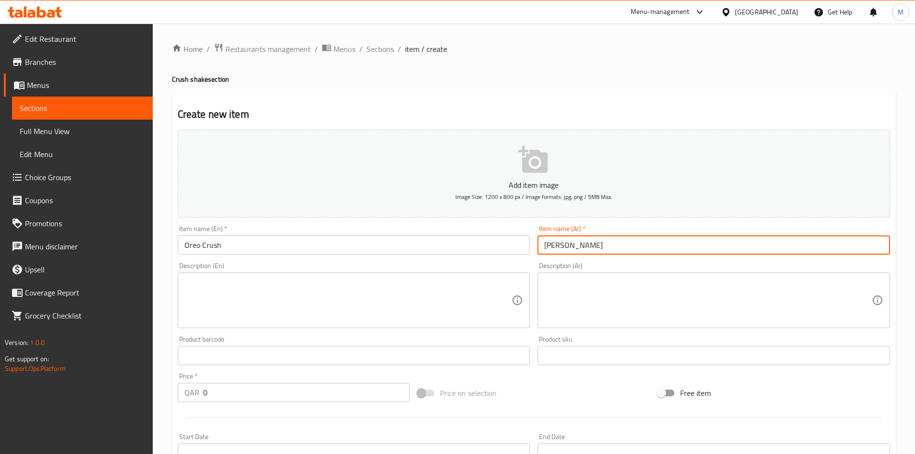
click at [568, 248] on input "[PERSON_NAME]" at bounding box center [714, 244] width 353 height 19
type input "[PERSON_NAME]"
click at [238, 395] on input "0" at bounding box center [306, 392] width 207 height 19
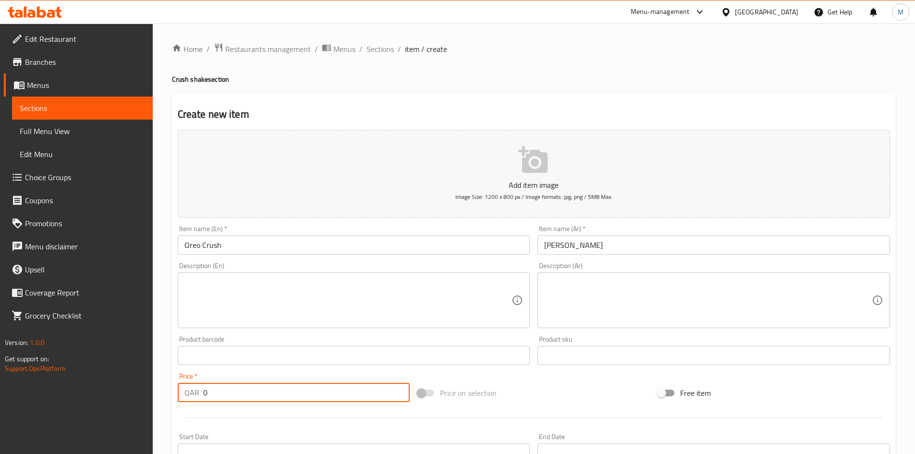
click at [239, 395] on input "0" at bounding box center [306, 392] width 207 height 19
paste input "15"
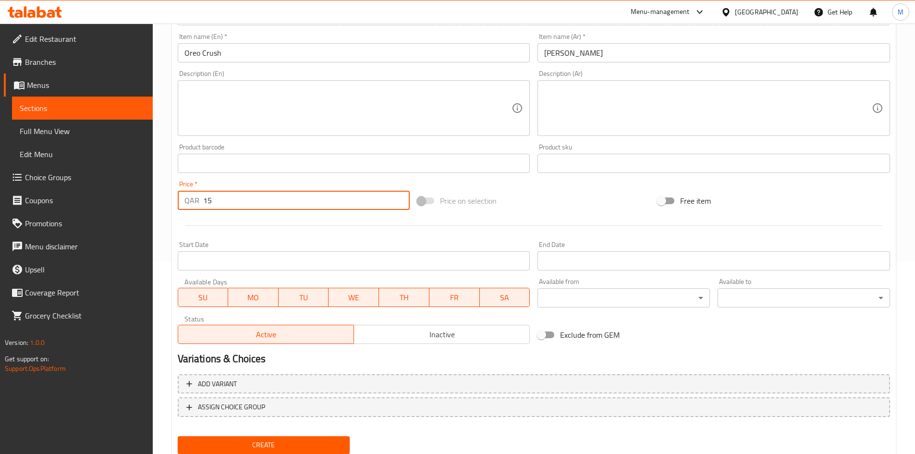
scroll to position [225, 0]
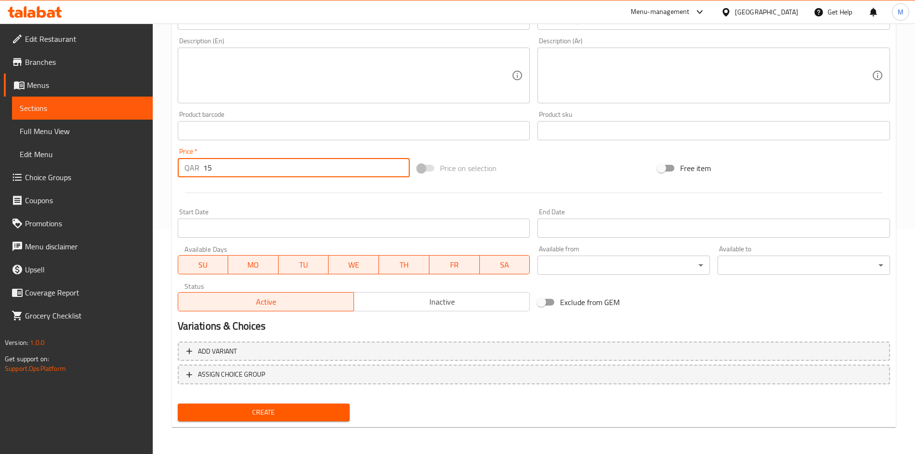
type input "15"
click at [415, 296] on span "Inactive" at bounding box center [442, 302] width 168 height 14
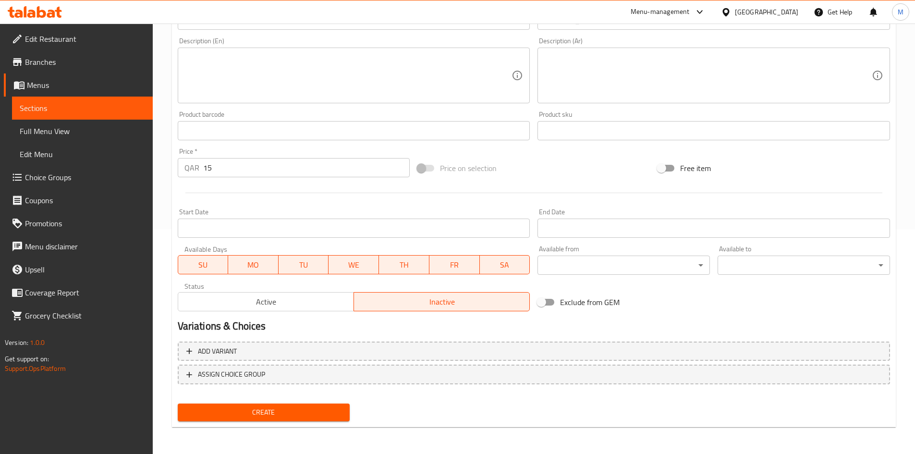
click at [321, 412] on span "Create" at bounding box center [263, 412] width 157 height 12
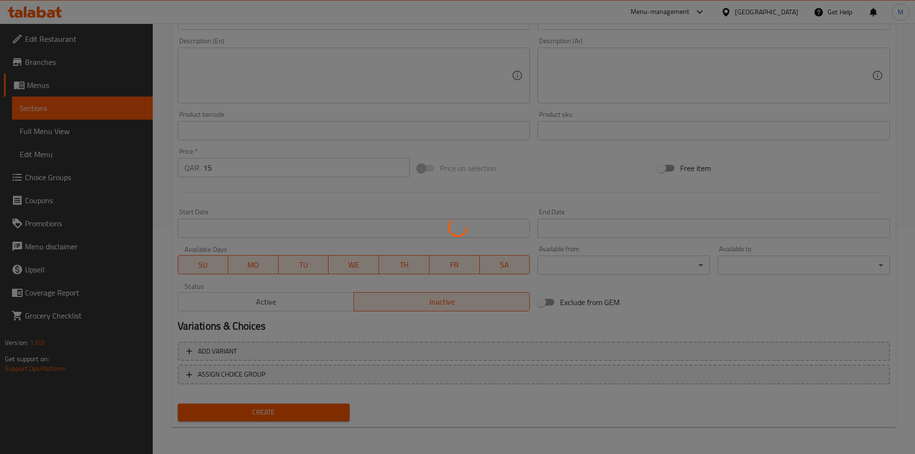
type input "0"
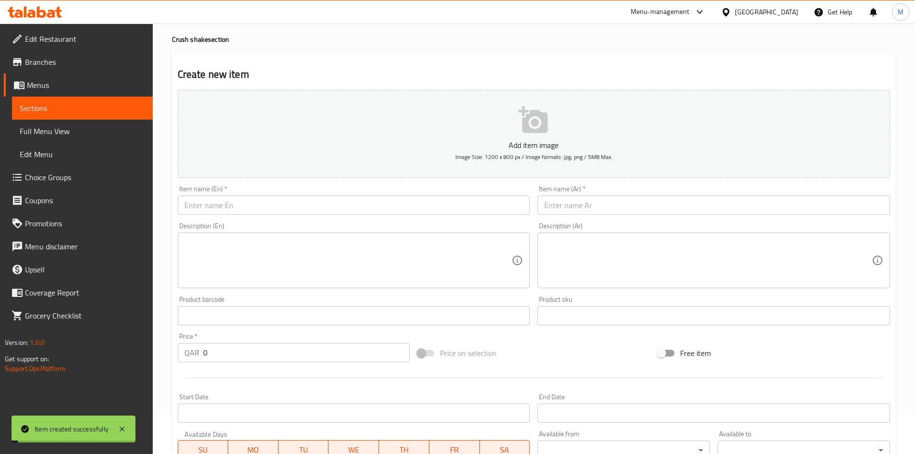
scroll to position [0, 0]
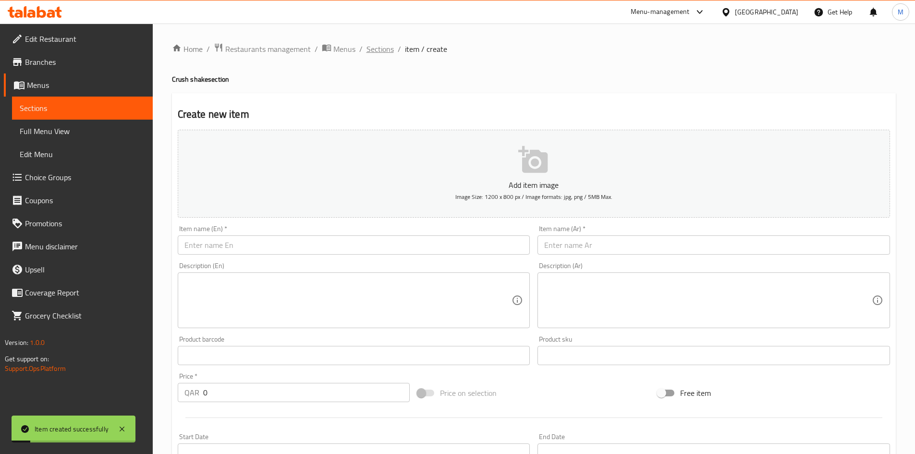
click at [384, 48] on span "Sections" at bounding box center [380, 49] width 27 height 12
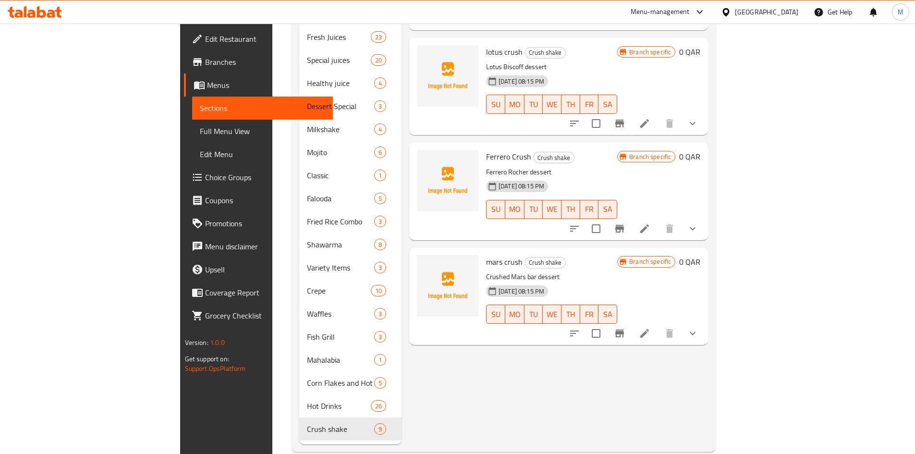
scroll to position [734, 0]
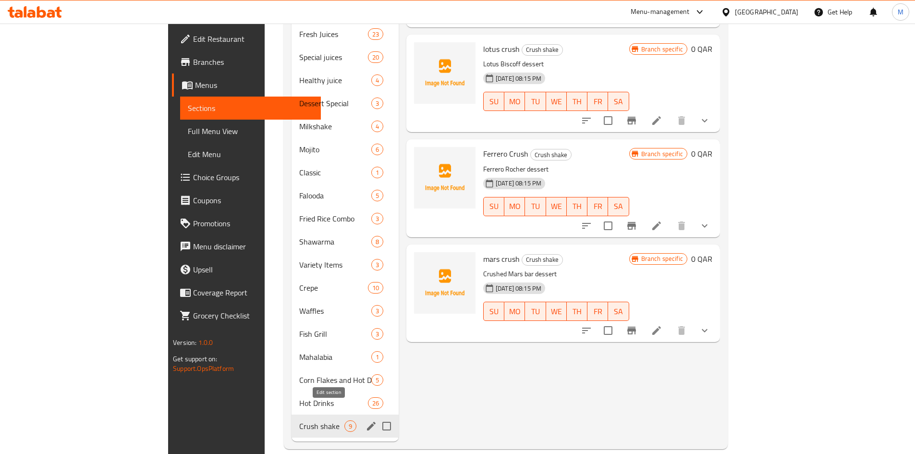
click at [366, 420] on icon "edit" at bounding box center [372, 426] width 12 height 12
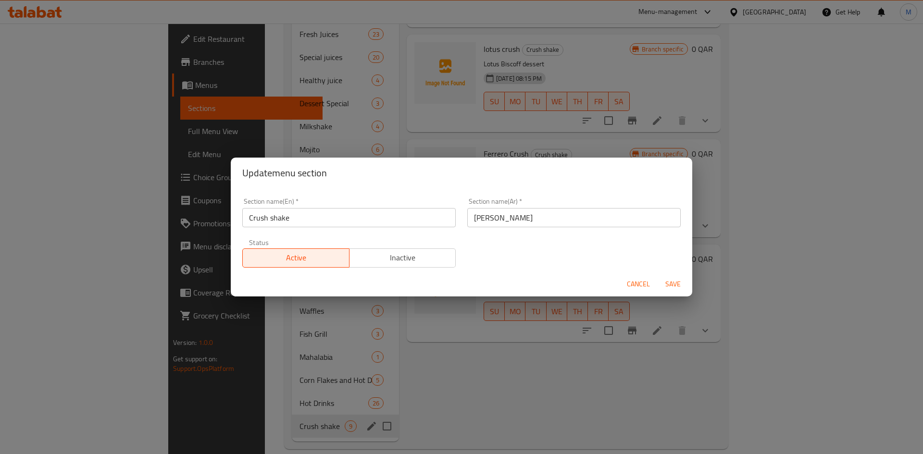
click at [410, 260] on span "Inactive" at bounding box center [402, 258] width 99 height 14
click at [676, 286] on span "Save" at bounding box center [672, 284] width 23 height 12
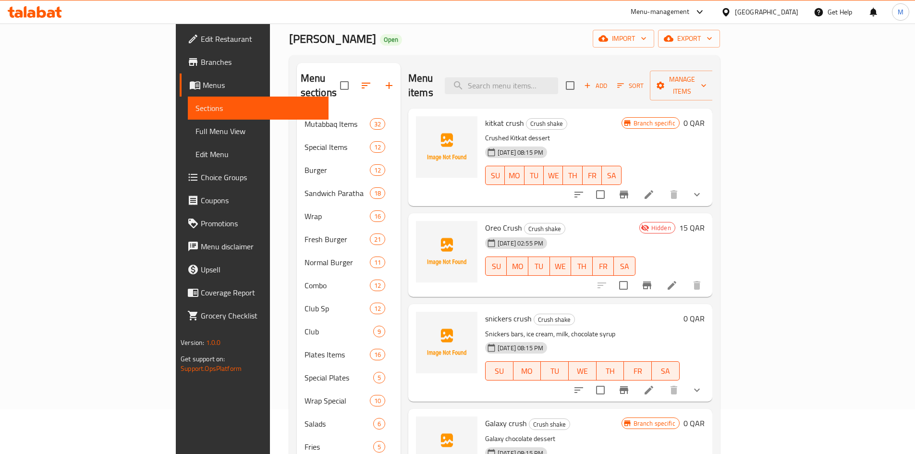
scroll to position [62, 0]
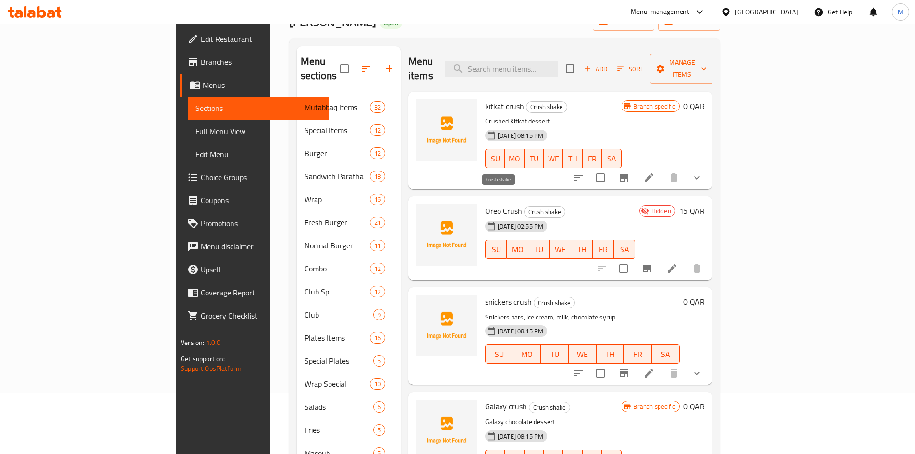
click at [525, 207] on span "Crush shake" at bounding box center [545, 212] width 40 height 11
copy div "Crush shake"
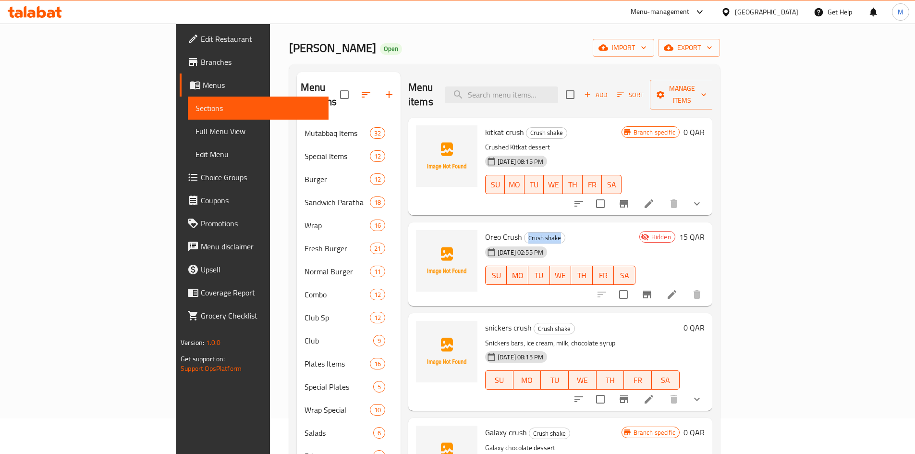
scroll to position [0, 0]
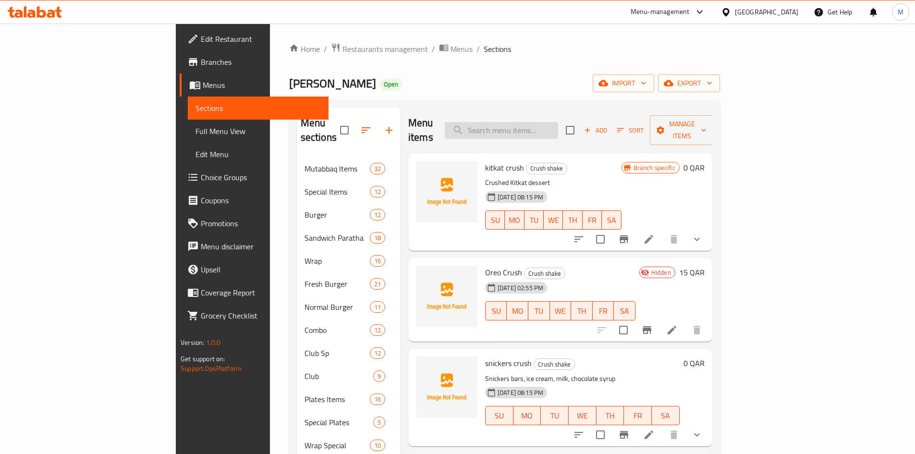
click at [558, 126] on input "search" at bounding box center [501, 130] width 113 height 17
paste input "BLUEBERRY MOJITO"
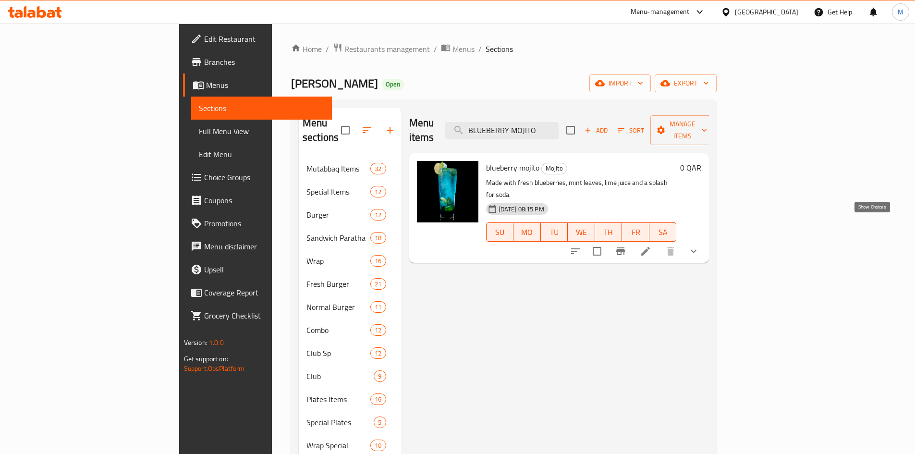
type input "BLUEBERRY MOJITO"
click at [700, 246] on icon "show more" at bounding box center [694, 252] width 12 height 12
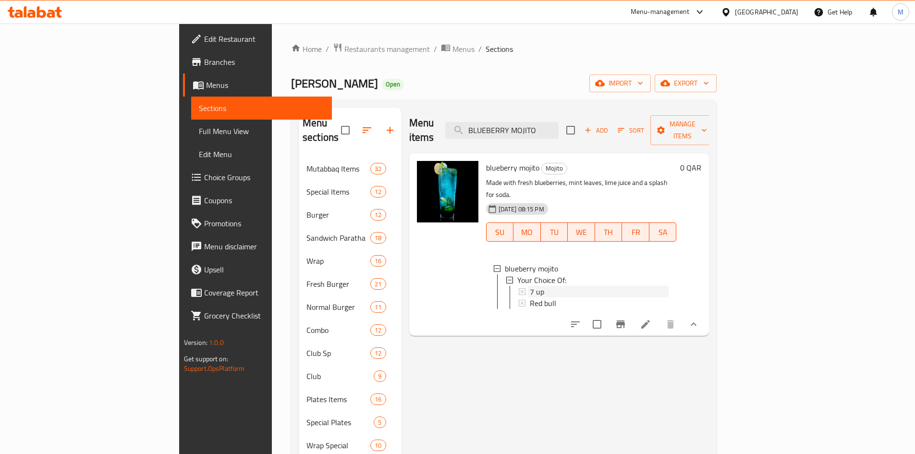
click at [530, 286] on div "7 up" at bounding box center [599, 292] width 139 height 12
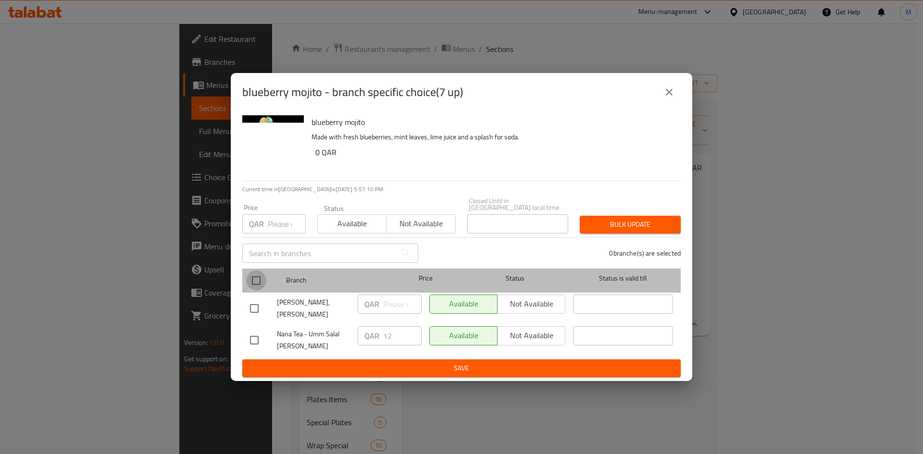
click at [253, 279] on input "checkbox" at bounding box center [256, 281] width 20 height 20
checkbox input "true"
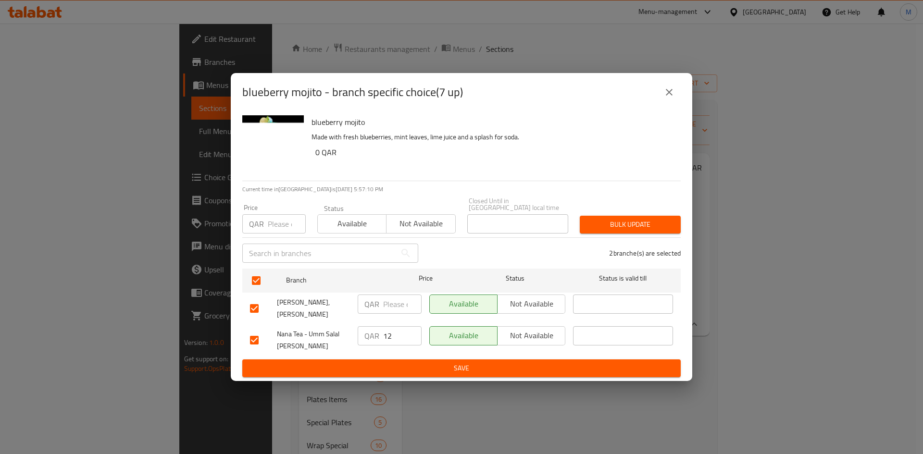
click at [279, 224] on input "number" at bounding box center [287, 223] width 38 height 19
type input "12"
click at [613, 218] on button "Bulk update" at bounding box center [629, 225] width 101 height 18
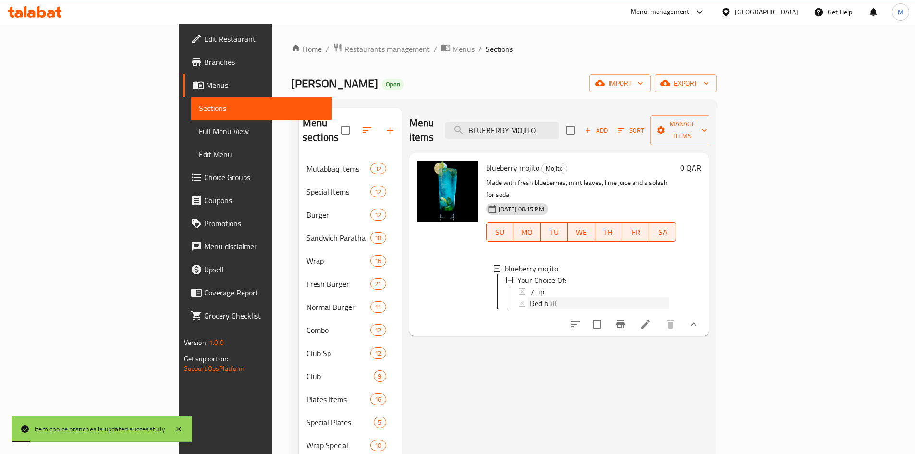
click at [530, 297] on div "Red bull" at bounding box center [599, 303] width 139 height 12
click at [709, 81] on span "export" at bounding box center [686, 83] width 47 height 12
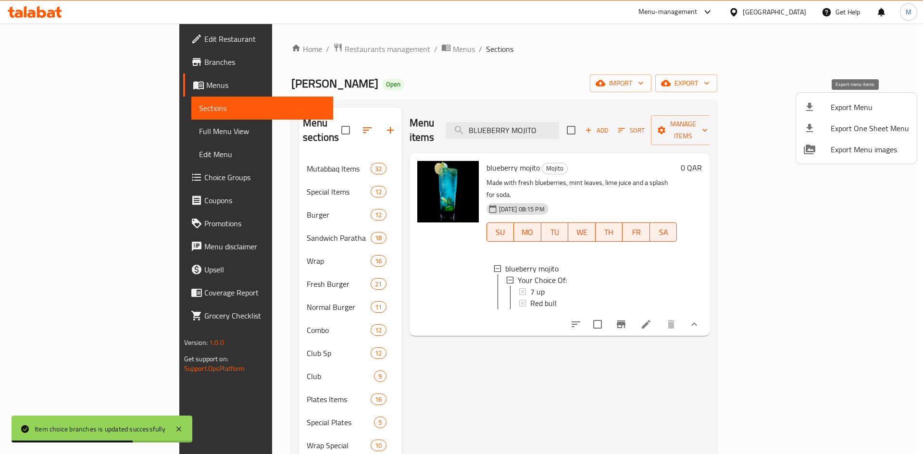
click at [861, 105] on span "Export Menu" at bounding box center [869, 107] width 78 height 12
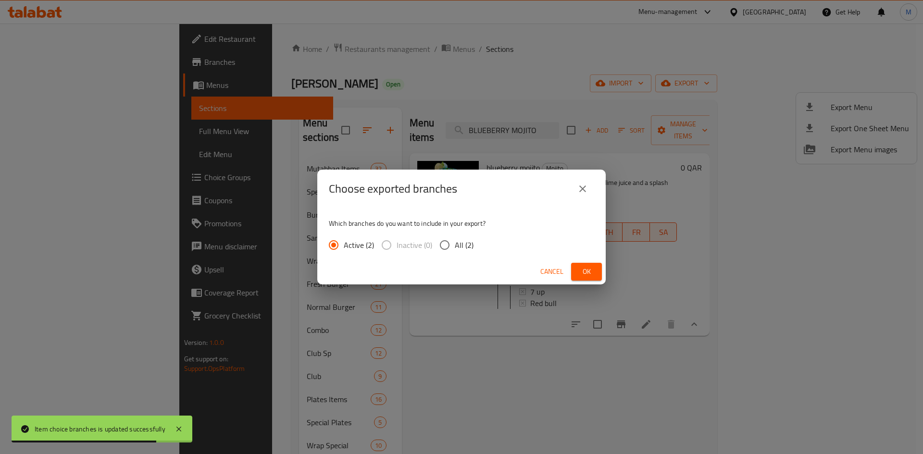
click at [444, 246] on input "All (2)" at bounding box center [444, 245] width 20 height 20
radio input "true"
drag, startPoint x: 582, startPoint y: 265, endPoint x: 519, endPoint y: 270, distance: 62.6
click at [581, 265] on button "Ok" at bounding box center [586, 272] width 31 height 18
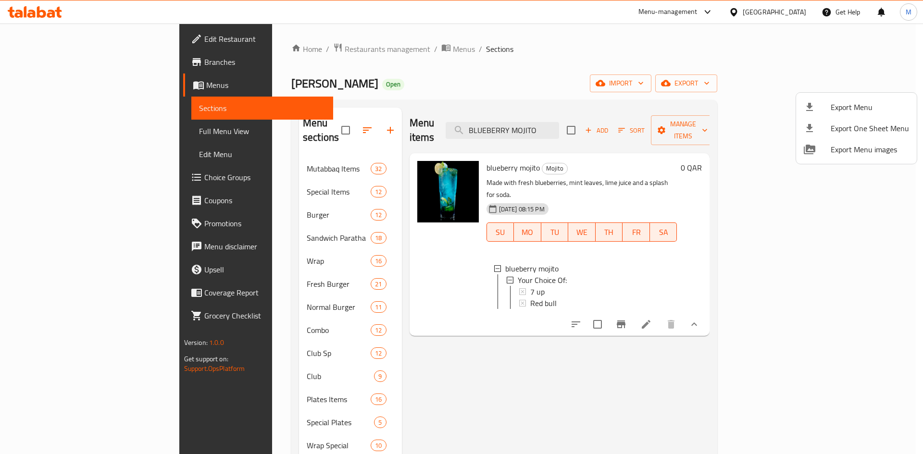
click at [431, 37] on div at bounding box center [461, 227] width 923 height 454
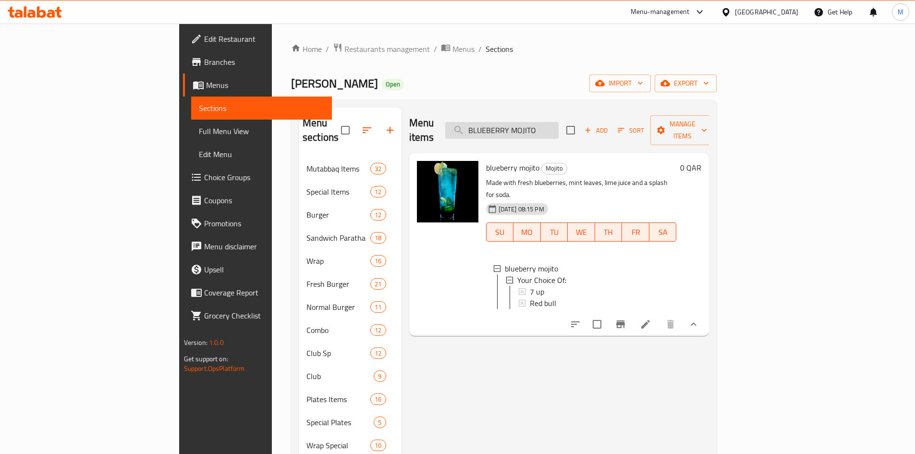
click at [559, 122] on input "BLUEBERRY MOJITO" at bounding box center [501, 130] width 113 height 17
paste input "STRAW"
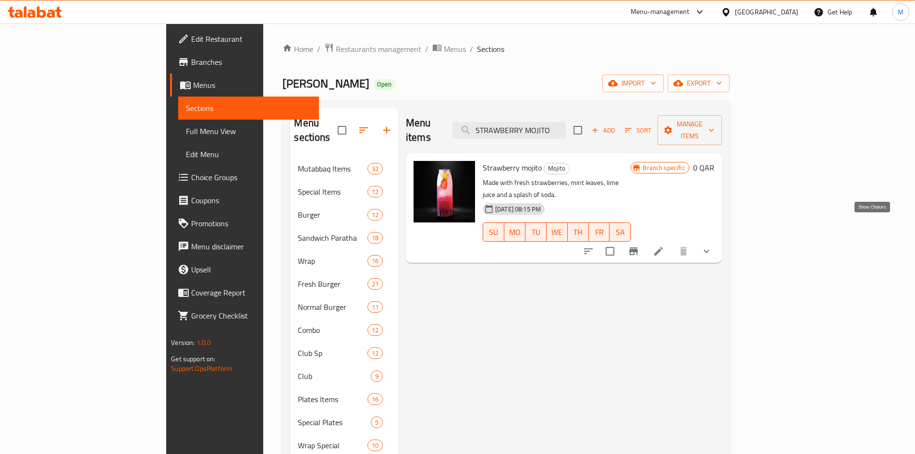
type input "STRAWBERRY MOJITO"
drag, startPoint x: 872, startPoint y: 226, endPoint x: 849, endPoint y: 231, distance: 23.5
click at [713, 246] on icon "show more" at bounding box center [707, 252] width 12 height 12
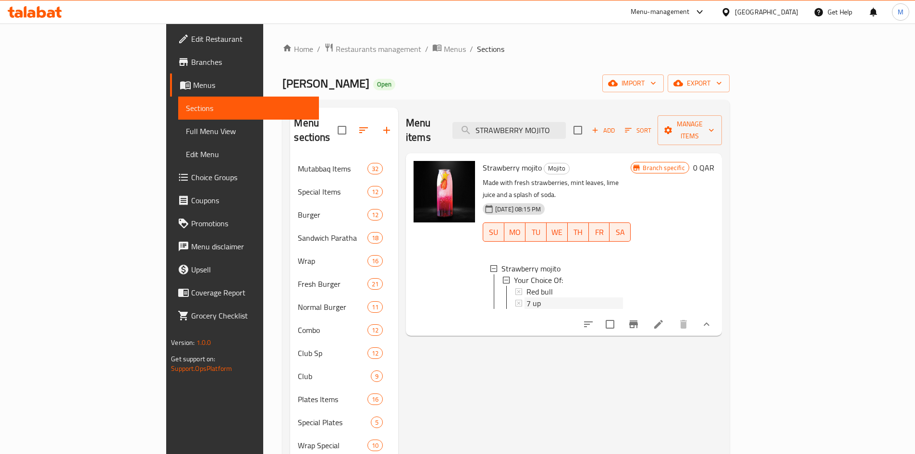
click at [527, 297] on div "7 up" at bounding box center [575, 303] width 97 height 12
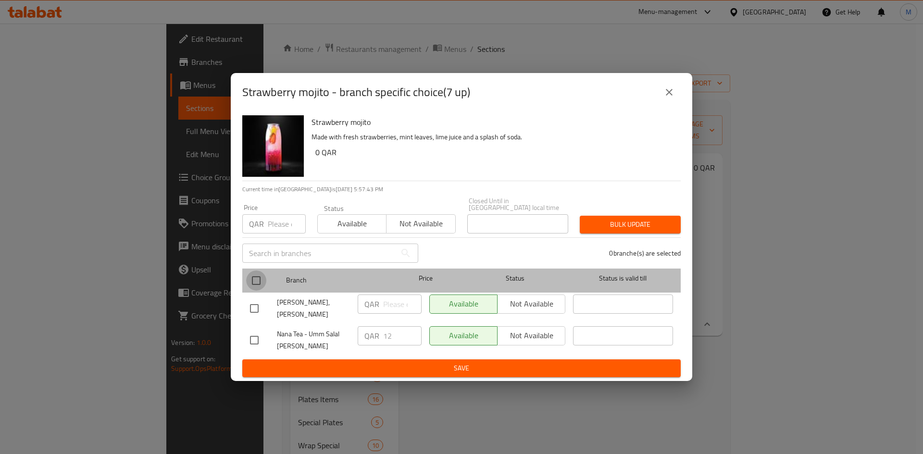
click at [256, 276] on input "checkbox" at bounding box center [256, 281] width 20 height 20
checkbox input "true"
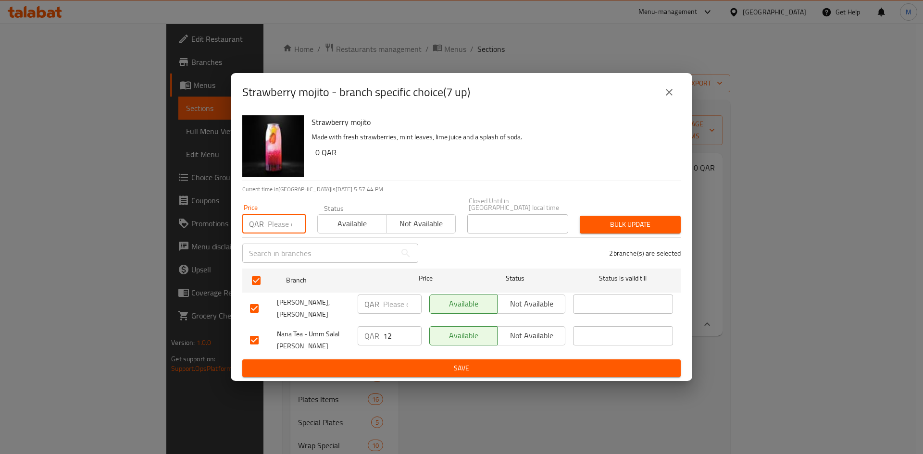
click at [269, 222] on input "number" at bounding box center [287, 223] width 38 height 19
type input "12"
drag, startPoint x: 636, startPoint y: 222, endPoint x: 602, endPoint y: 274, distance: 62.5
click at [636, 223] on span "Bulk update" at bounding box center [630, 225] width 86 height 12
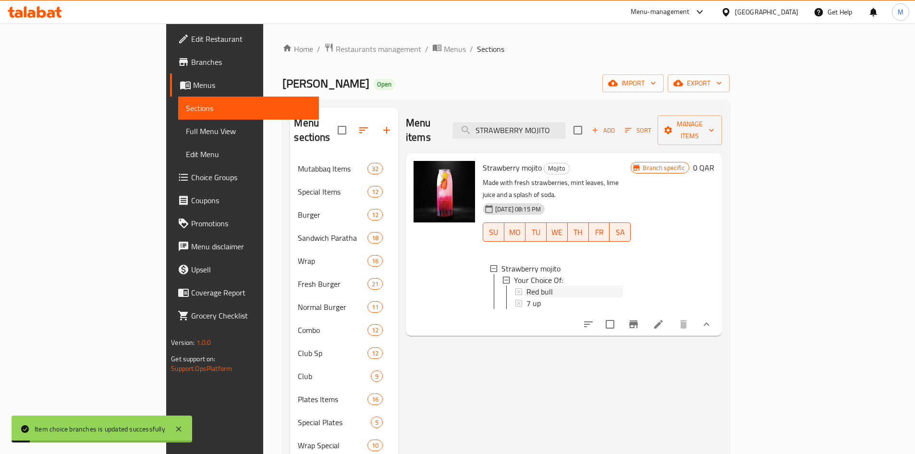
click at [527, 286] on span "Red bull" at bounding box center [540, 292] width 26 height 12
click at [566, 122] on input "STRAWBERRY MOJITO" at bounding box center [509, 130] width 113 height 17
paste input "PASSIONFRUIT MOJITO"
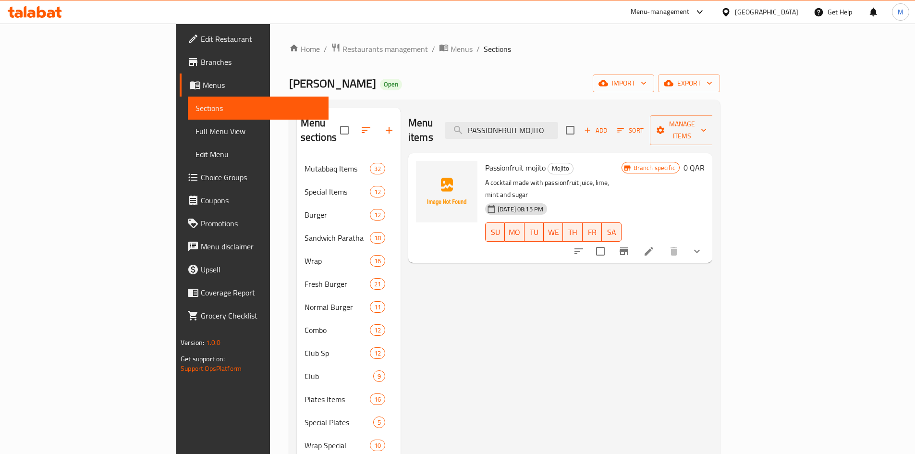
type input "PASSIONFRUIT MOJITO"
click at [703, 246] on icon "show more" at bounding box center [697, 252] width 12 height 12
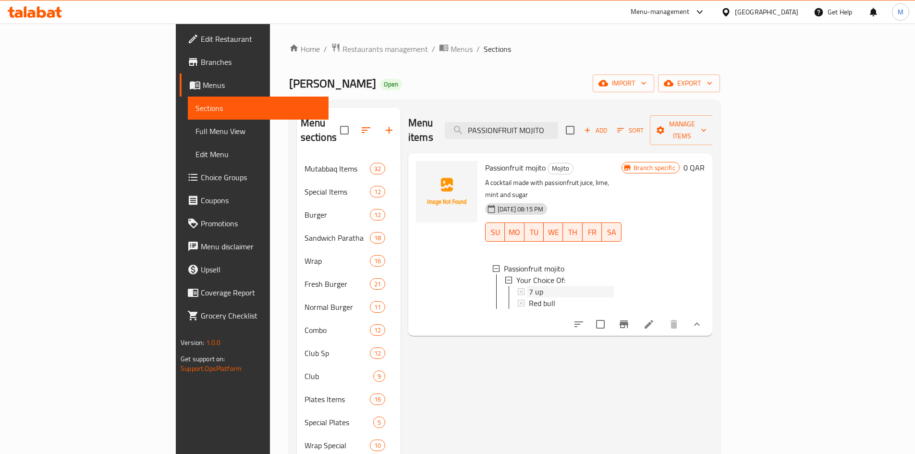
click at [529, 286] on span "7 up" at bounding box center [536, 292] width 14 height 12
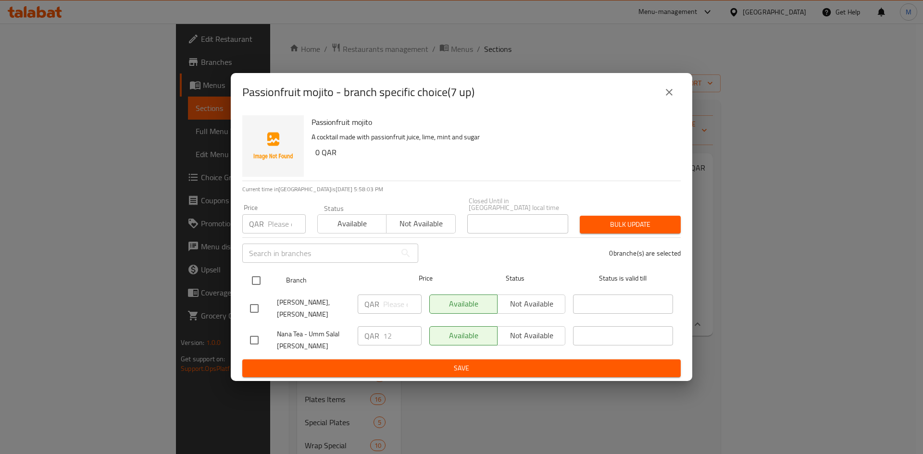
click at [257, 279] on input "checkbox" at bounding box center [256, 281] width 20 height 20
checkbox input "true"
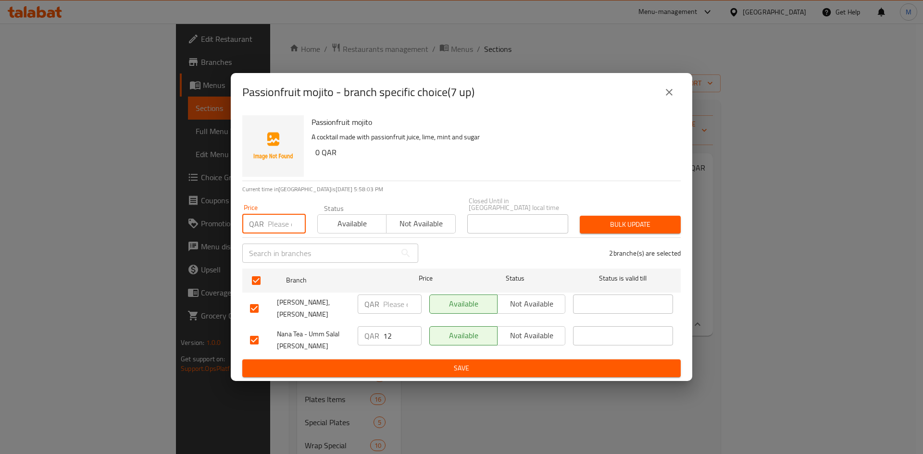
click at [289, 223] on input "number" at bounding box center [287, 223] width 38 height 19
type input "12"
click at [664, 231] on button "Bulk update" at bounding box center [629, 225] width 101 height 18
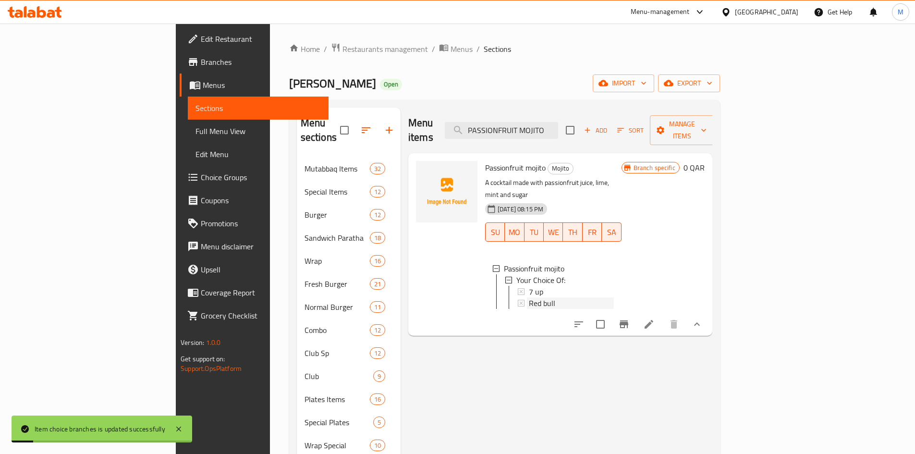
click at [529, 297] on span "Red bull" at bounding box center [542, 303] width 26 height 12
click at [558, 122] on input "PASSIONFRUIT MOJITO" at bounding box center [501, 130] width 113 height 17
paste input "WATERMELON MOJITO"
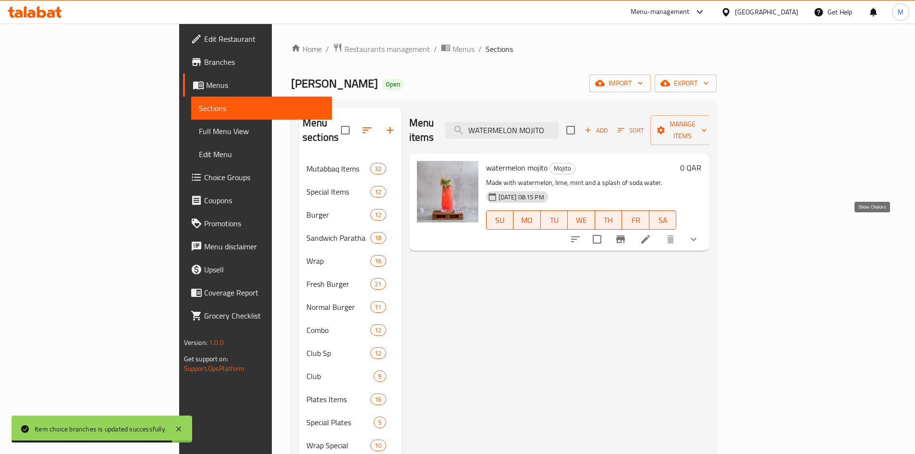
type input "WATERMELON MOJITO"
drag, startPoint x: 874, startPoint y: 222, endPoint x: 859, endPoint y: 230, distance: 17.0
click at [700, 234] on icon "show more" at bounding box center [694, 240] width 12 height 12
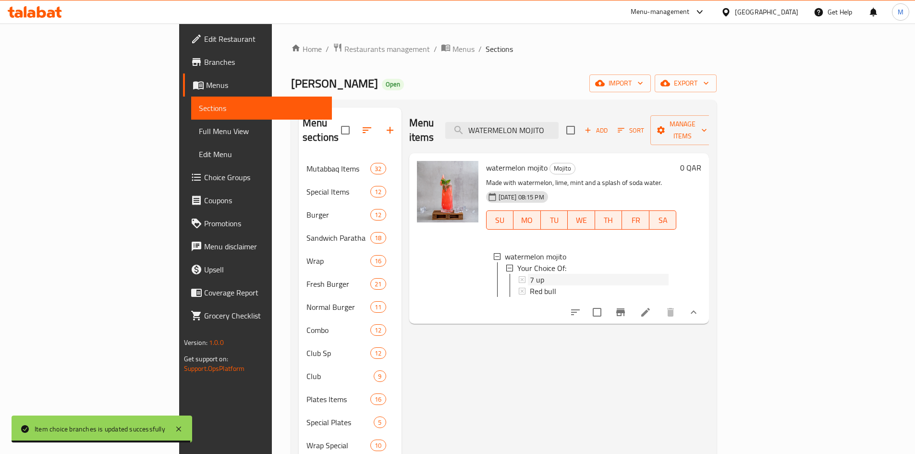
click at [530, 274] on div "7 up" at bounding box center [599, 280] width 139 height 12
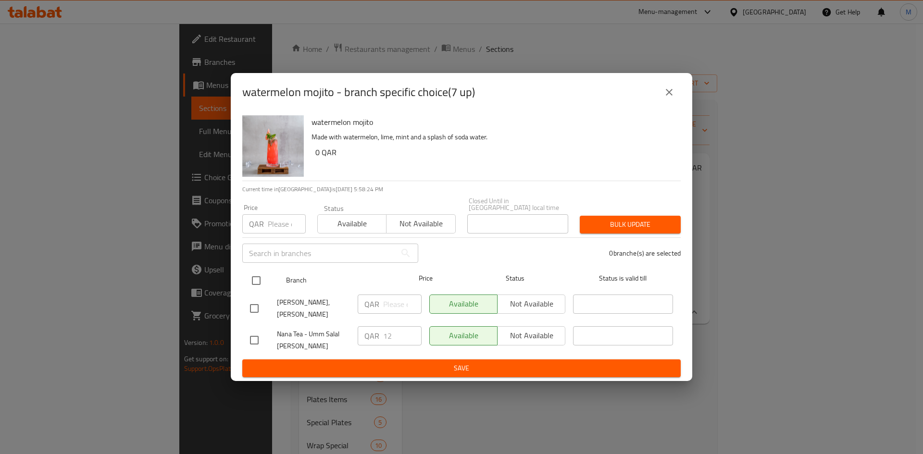
click at [256, 280] on input "checkbox" at bounding box center [256, 281] width 20 height 20
checkbox input "true"
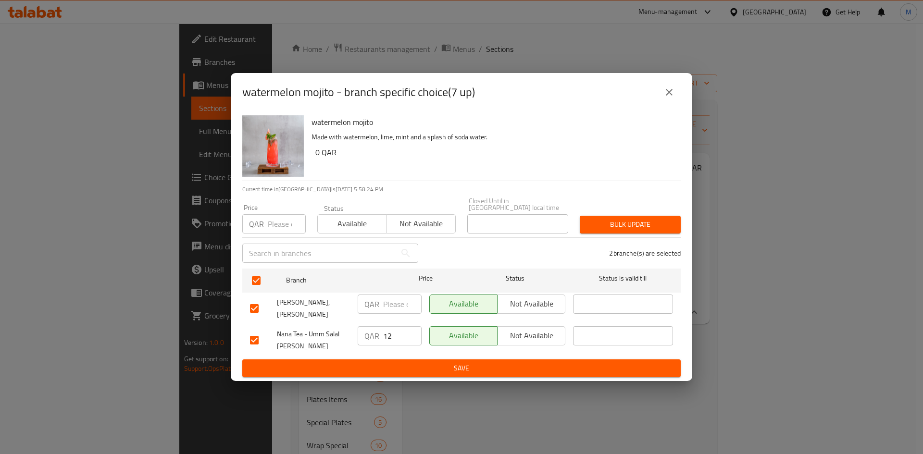
click at [285, 213] on div "Price QAR Price" at bounding box center [273, 218] width 63 height 29
click at [280, 224] on input "number" at bounding box center [287, 223] width 38 height 19
type input "12"
click at [602, 219] on span "Bulk update" at bounding box center [630, 225] width 86 height 12
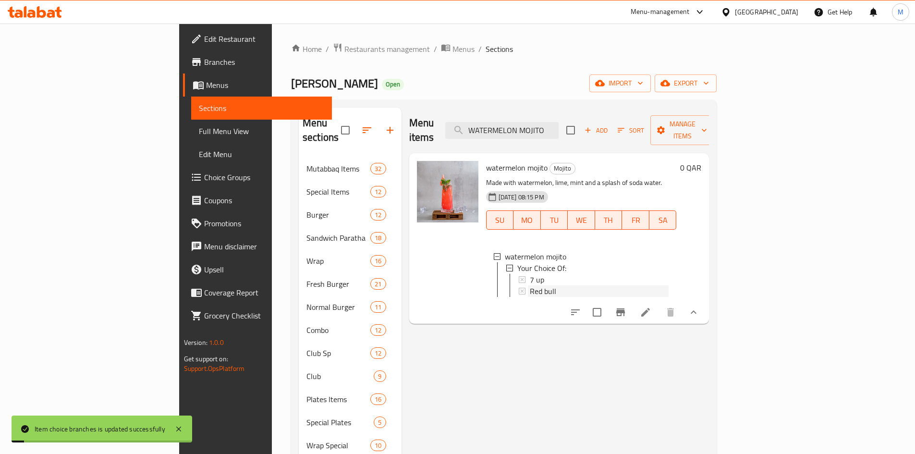
click at [530, 285] on span "Red bull" at bounding box center [543, 291] width 26 height 12
click at [559, 122] on input "WATERMELON MOJITO" at bounding box center [501, 130] width 113 height 17
paste input "BLACKBERRY"
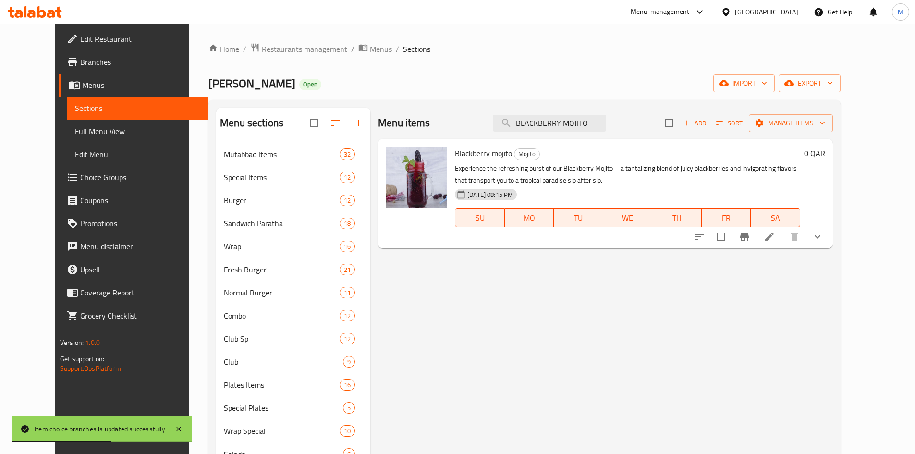
type input "BLACKBERRY MOJITO"
click at [824, 238] on icon "show more" at bounding box center [818, 237] width 12 height 12
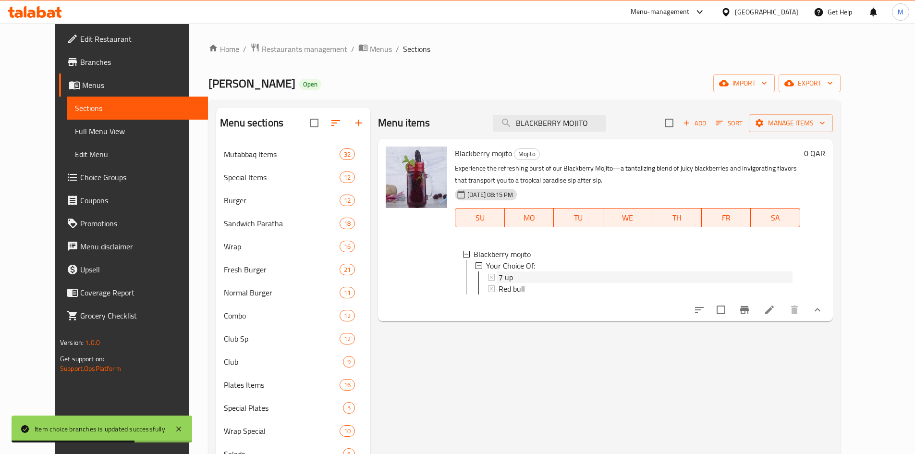
click at [501, 279] on div "7 up" at bounding box center [646, 277] width 294 height 12
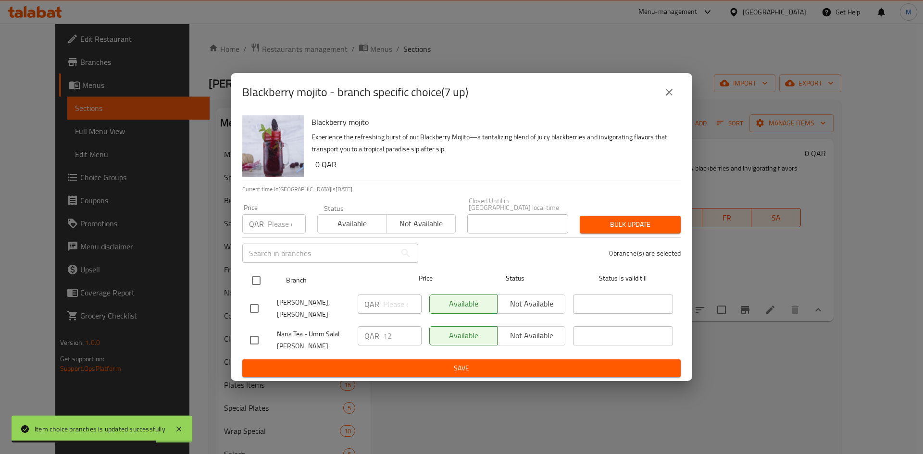
click at [250, 281] on input "checkbox" at bounding box center [256, 281] width 20 height 20
checkbox input "true"
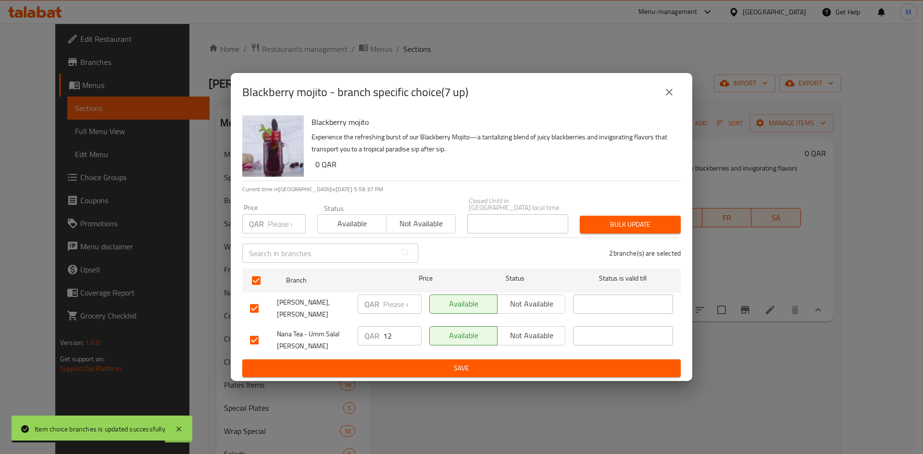
click at [262, 226] on p "QAR" at bounding box center [256, 224] width 15 height 12
click at [275, 221] on input "number" at bounding box center [287, 223] width 38 height 19
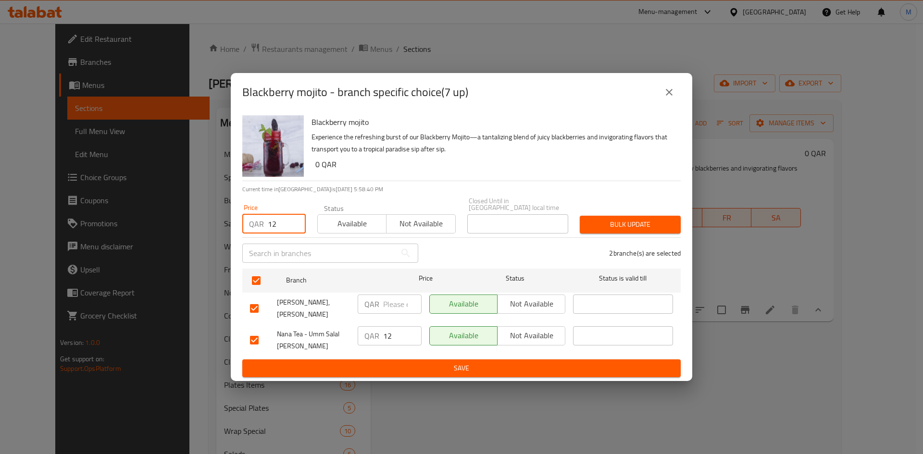
type input "12"
click at [621, 221] on span "Bulk update" at bounding box center [630, 225] width 86 height 12
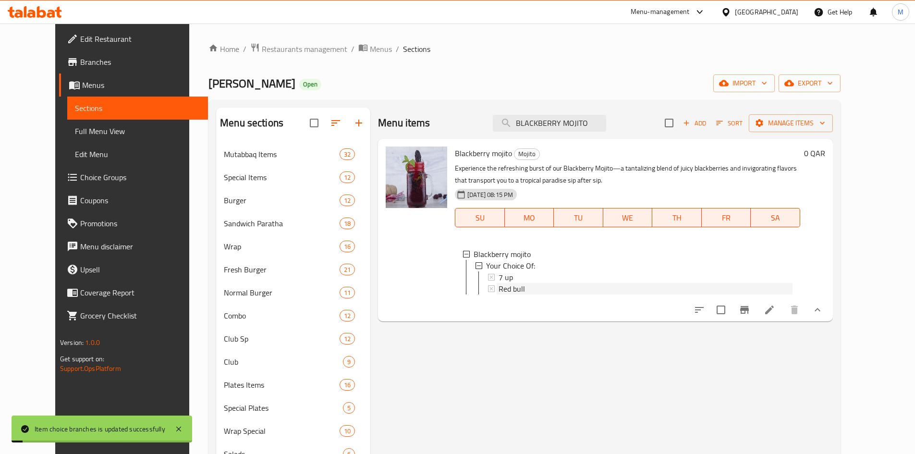
click at [502, 283] on span "Red bull" at bounding box center [512, 289] width 26 height 12
click at [578, 129] on input "BLACKBERRY MOJITO" at bounding box center [549, 123] width 113 height 17
paste input "PEACH"
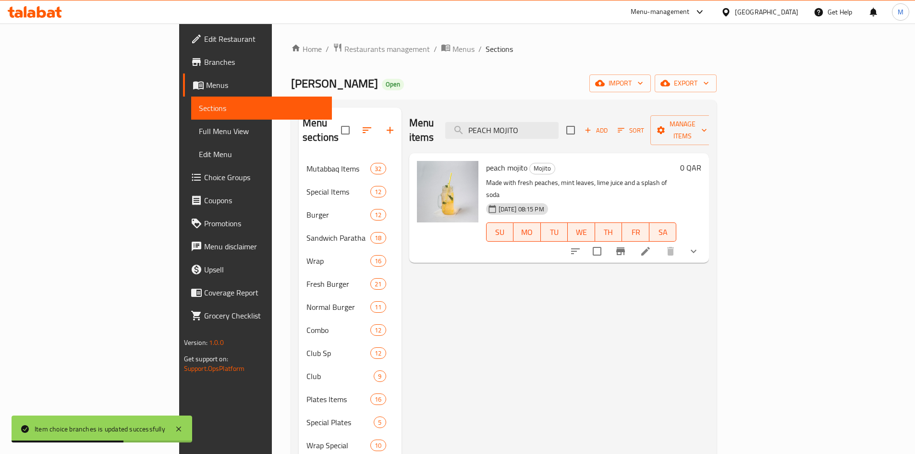
type input "PEACH MOJITO"
click at [700, 246] on icon "show more" at bounding box center [694, 252] width 12 height 12
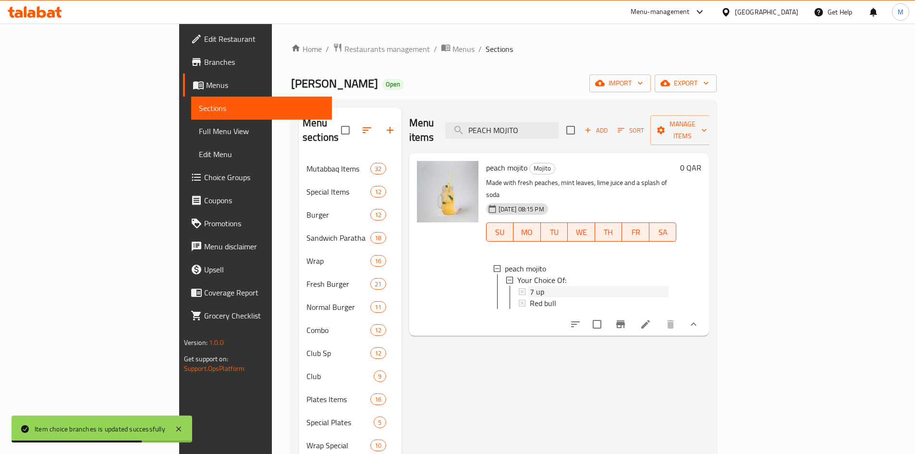
click at [530, 286] on span "7 up" at bounding box center [537, 292] width 14 height 12
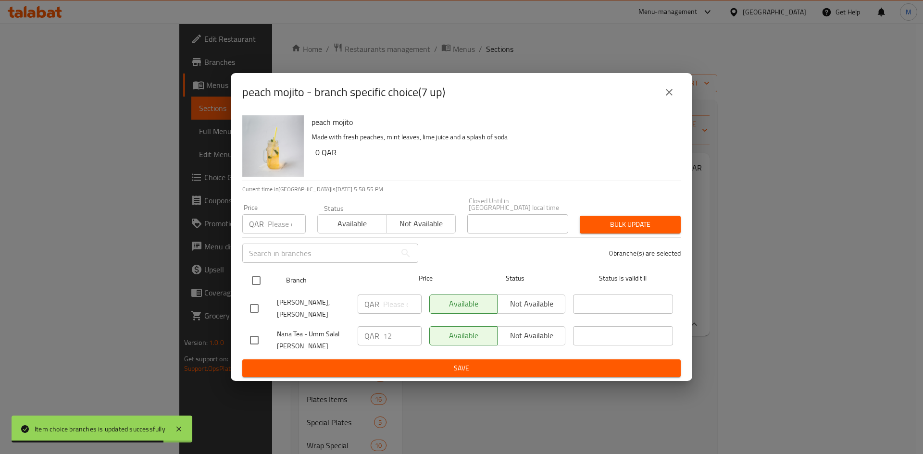
click at [255, 277] on input "checkbox" at bounding box center [256, 281] width 20 height 20
checkbox input "true"
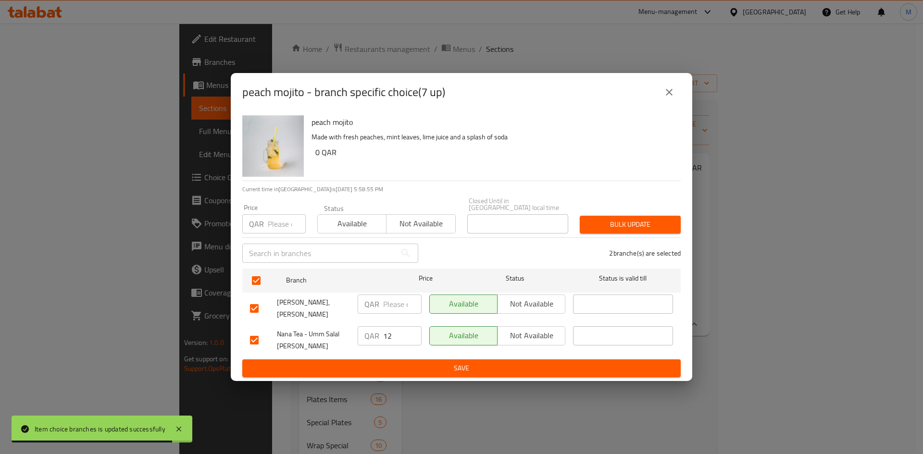
drag, startPoint x: 267, startPoint y: 226, endPoint x: 273, endPoint y: 226, distance: 5.8
click at [268, 226] on input "number" at bounding box center [287, 223] width 38 height 19
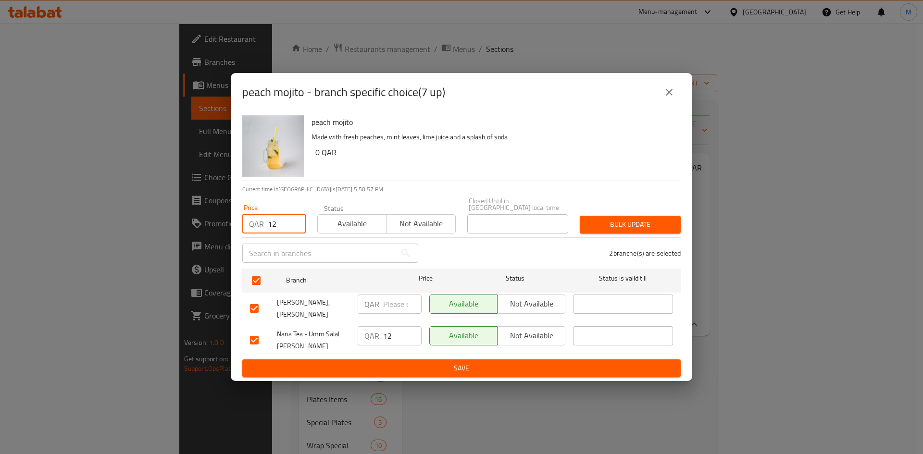
type input "12"
click at [658, 225] on span "Bulk update" at bounding box center [630, 225] width 86 height 12
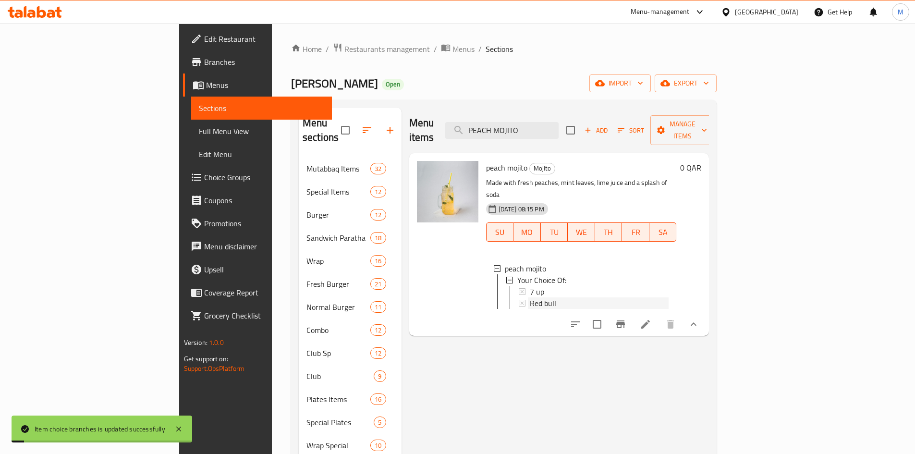
click at [530, 297] on span "Red bull" at bounding box center [543, 303] width 26 height 12
click at [559, 122] on input "PEACH MOJITO" at bounding box center [501, 130] width 113 height 17
paste input "Corn Cup"
click at [559, 122] on input "PEACH Corn Cup" at bounding box center [501, 130] width 113 height 17
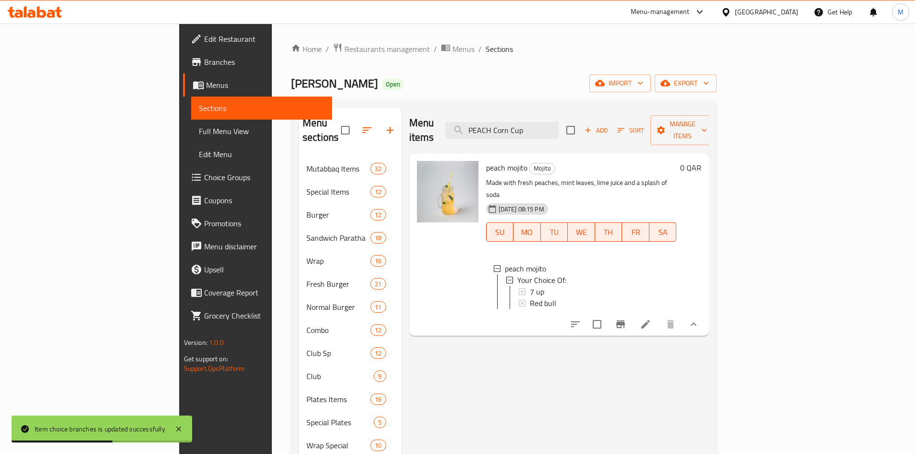
click at [569, 114] on div "Menu items PEACH Corn Cup Add Sort Manage items" at bounding box center [559, 131] width 300 height 46
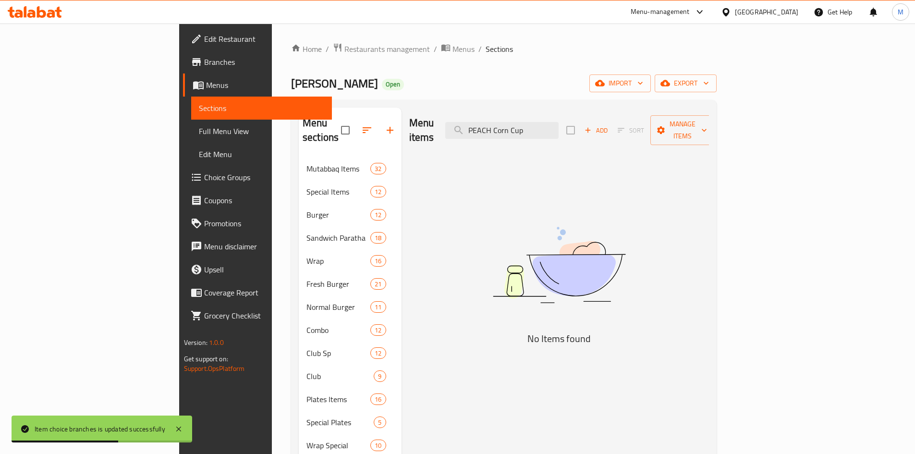
paste input "Cup"
click at [569, 114] on div "Menu items PEACH Corn Cup Cup Add Sort Manage items" at bounding box center [559, 131] width 300 height 46
drag, startPoint x: 569, startPoint y: 114, endPoint x: 570, endPoint y: 119, distance: 5.5
click at [570, 116] on div "Menu items PEACH Corn Cup Cup Add Sort Manage items" at bounding box center [559, 131] width 300 height 46
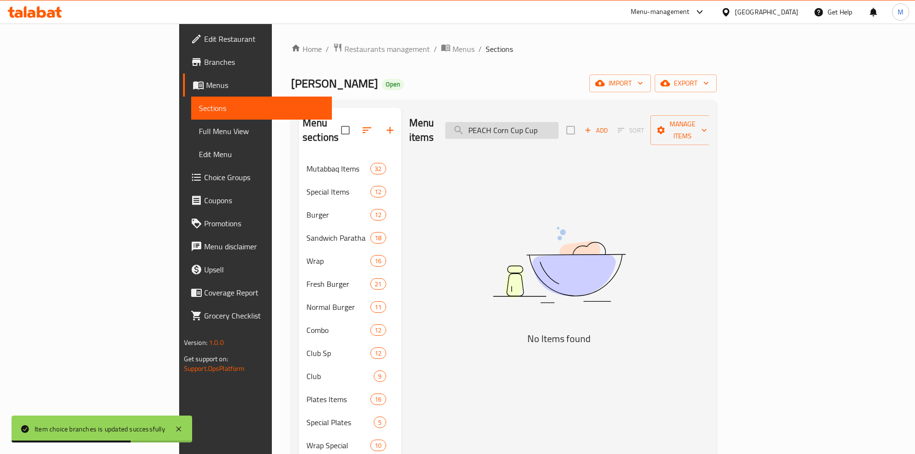
click at [559, 122] on input "PEACH Corn Cup Cup" at bounding box center [501, 130] width 113 height 17
paste input "Corn"
type input "Corn Cup"
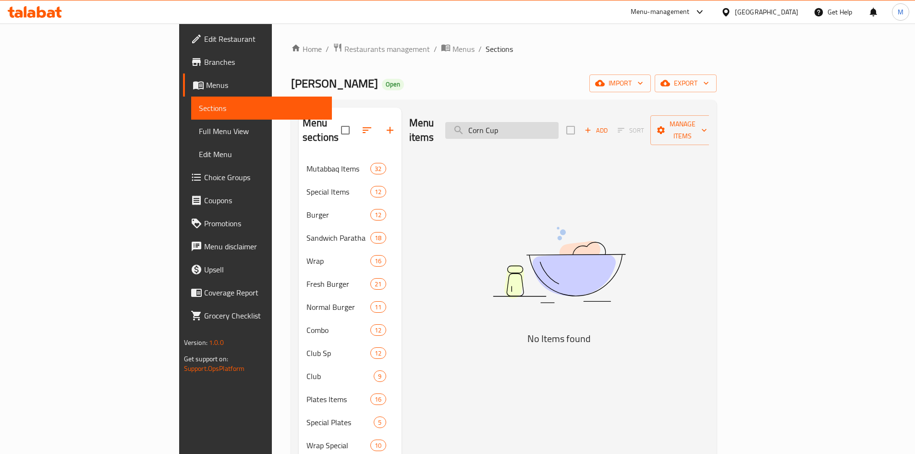
click at [559, 122] on input "Corn Cup" at bounding box center [501, 130] width 113 height 17
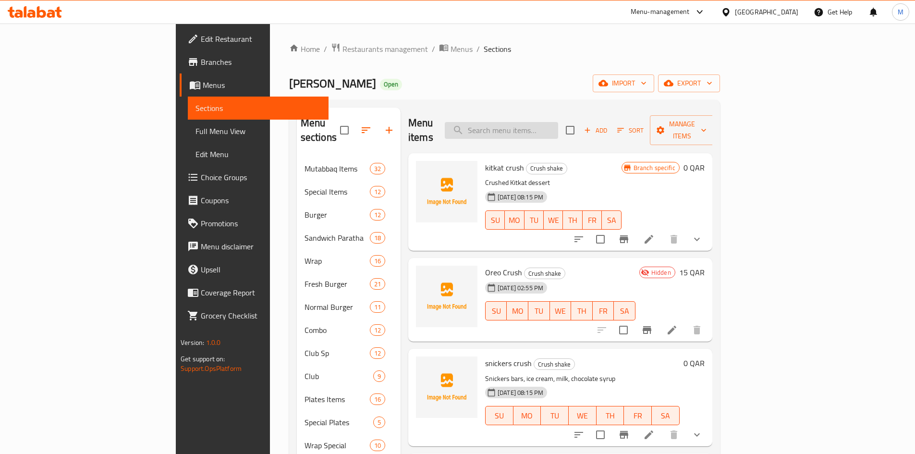
click at [558, 123] on input "search" at bounding box center [501, 130] width 113 height 17
paste input "POP CORN"
type input "POP CORN"
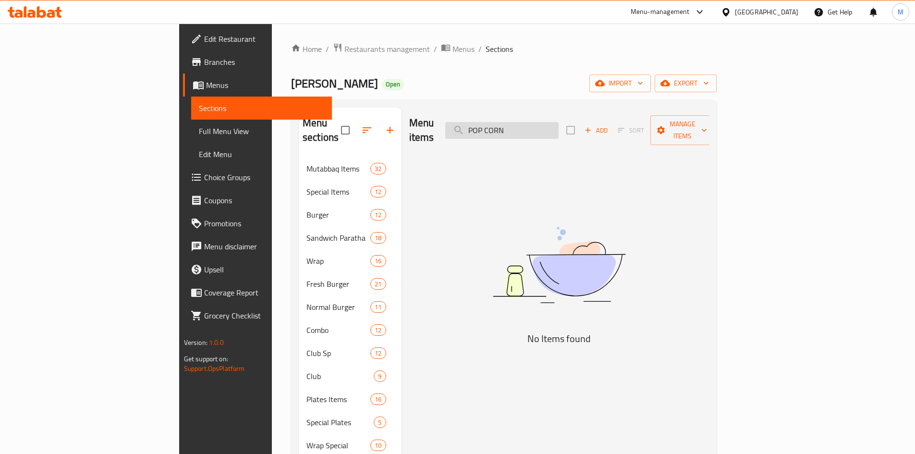
click at [559, 123] on input "POP CORN" at bounding box center [501, 130] width 113 height 17
